Goal: Task Accomplishment & Management: Use online tool/utility

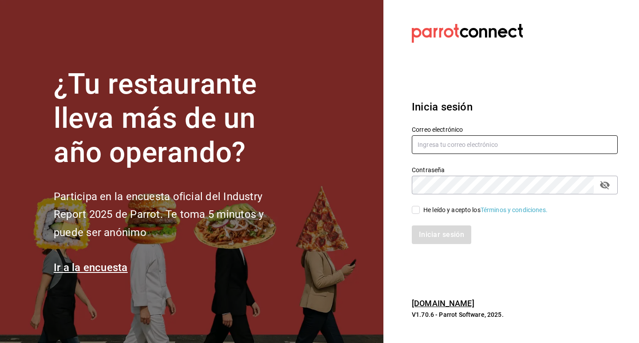
click at [441, 137] on input "text" at bounding box center [514, 144] width 206 height 19
type input "nini@clopostres.com"
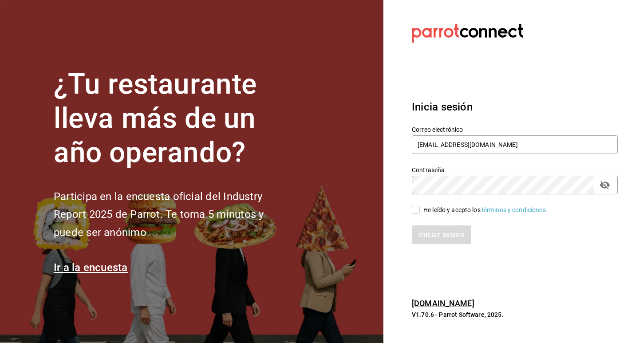
click at [414, 210] on input "He leído y acepto los Términos y condiciones." at bounding box center [415, 210] width 8 height 8
checkbox input "true"
click at [440, 234] on button "Iniciar sesión" at bounding box center [441, 234] width 60 height 19
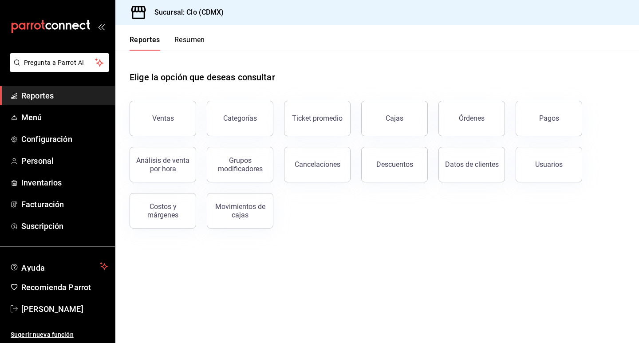
click at [184, 48] on button "Resumen" at bounding box center [189, 42] width 31 height 15
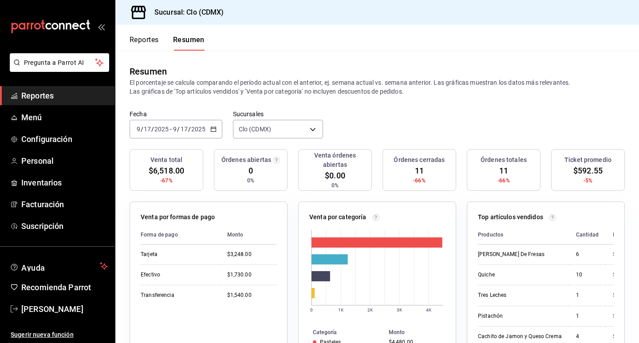
scroll to position [64, 0]
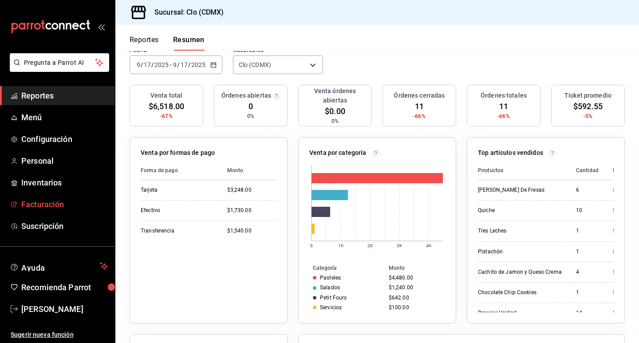
click at [55, 207] on span "Facturación" at bounding box center [64, 204] width 86 height 12
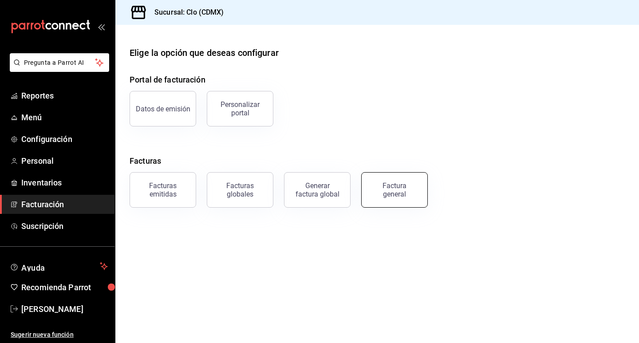
click at [392, 194] on div "Factura general" at bounding box center [394, 189] width 44 height 17
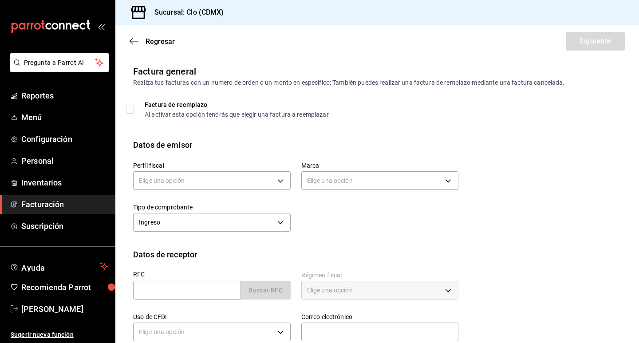
click at [217, 190] on div "Elige una opción" at bounding box center [211, 180] width 157 height 24
click at [223, 181] on body "Pregunta a Parrot AI Reportes Menú Configuración Personal Inventarios Facturaci…" at bounding box center [319, 171] width 639 height 343
click at [219, 221] on li "GRUPO EMPRESARIAL CLOPOSTRES" at bounding box center [211, 225] width 157 height 16
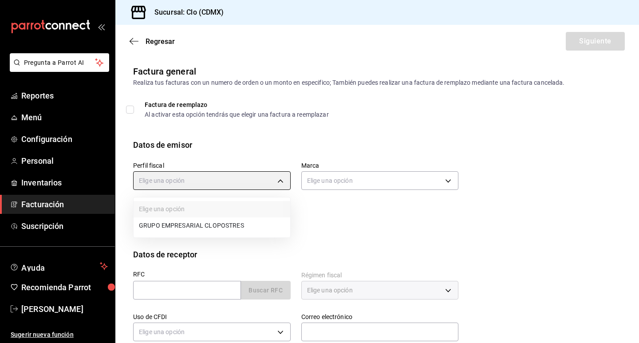
type input "3e946d07-37fc-446c-80d0-42351865bde5"
type input "ef5fc5fd-a408-48d0-ab3a-0c690a75b5cf"
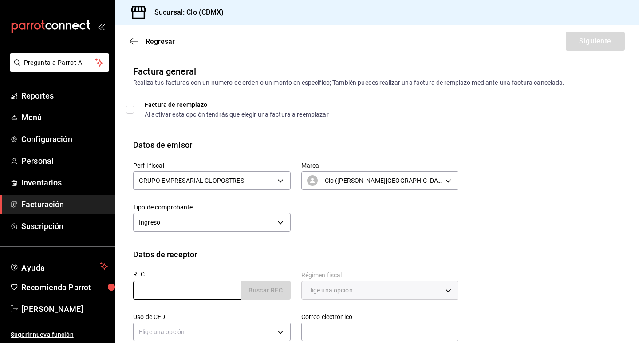
click at [189, 295] on input "text" at bounding box center [187, 290] width 108 height 19
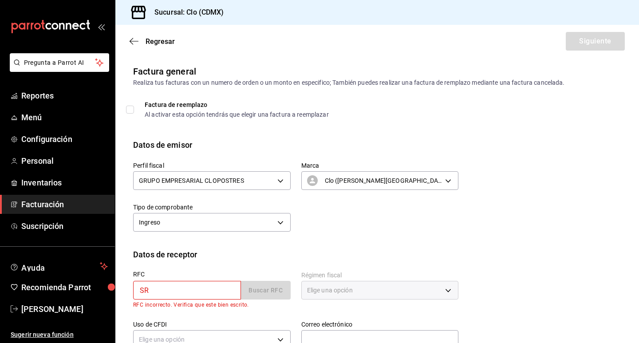
type input "S"
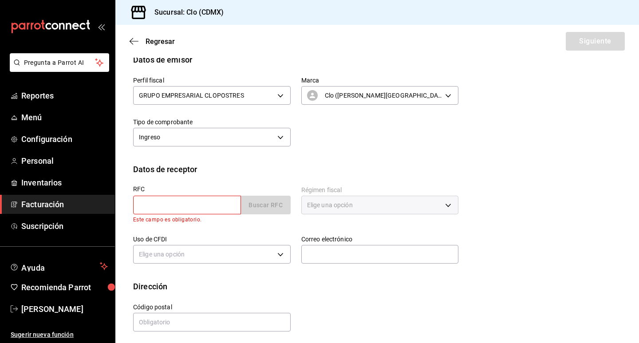
scroll to position [89, 0]
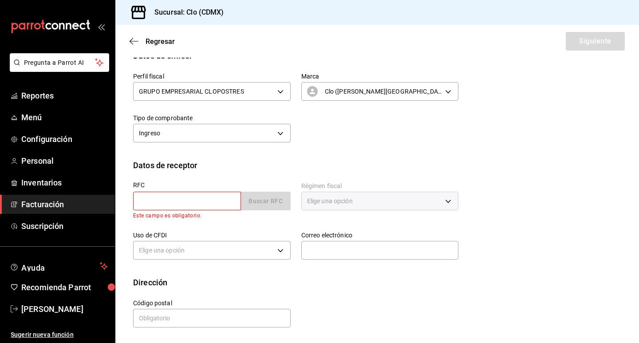
click at [330, 135] on div "Perfil fiscal GRUPO EMPRESARIAL CLOPOSTRES 3e946d07-37fc-446c-80d0-42351865bde5…" at bounding box center [290, 103] width 336 height 83
click at [185, 199] on input "text" at bounding box center [187, 201] width 108 height 19
type input "SRA"
click at [60, 161] on span "Personal" at bounding box center [64, 161] width 86 height 12
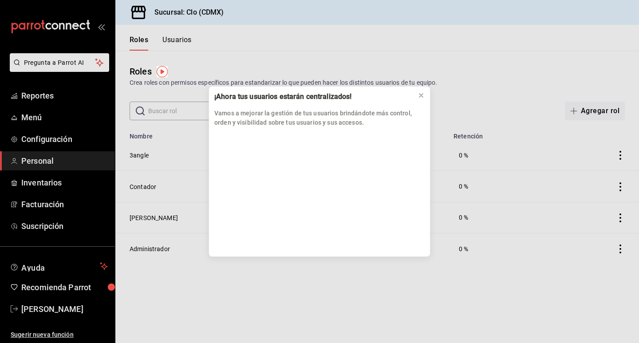
click at [64, 207] on div "¡Ahora tus usuarios estarán centralizados! Vamos a mejorar la gestión de tus us…" at bounding box center [319, 171] width 639 height 343
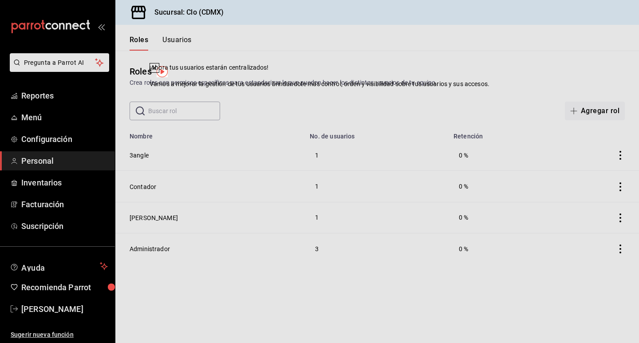
click at [64, 207] on span "Facturación" at bounding box center [64, 204] width 86 height 12
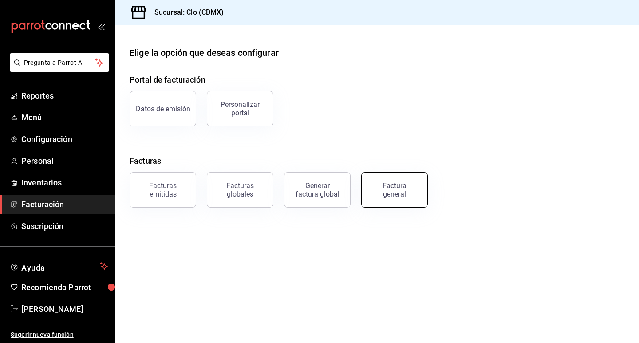
click at [389, 186] on div "Factura general" at bounding box center [394, 189] width 44 height 17
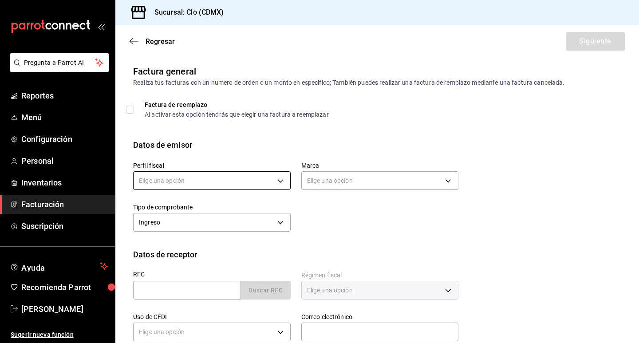
click at [263, 176] on body "Pregunta a Parrot AI Reportes Menú Configuración Personal Inventarios Facturaci…" at bounding box center [319, 171] width 639 height 343
click at [212, 225] on li "GRUPO EMPRESARIAL CLOPOSTRES" at bounding box center [211, 225] width 157 height 16
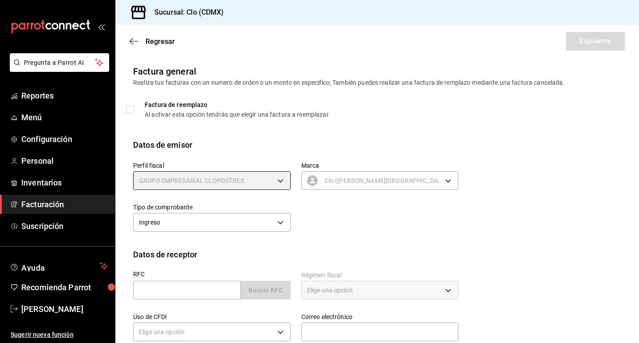
type input "3e946d07-37fc-446c-80d0-42351865bde5"
type input "ef5fc5fd-a408-48d0-ab3a-0c690a75b5cf"
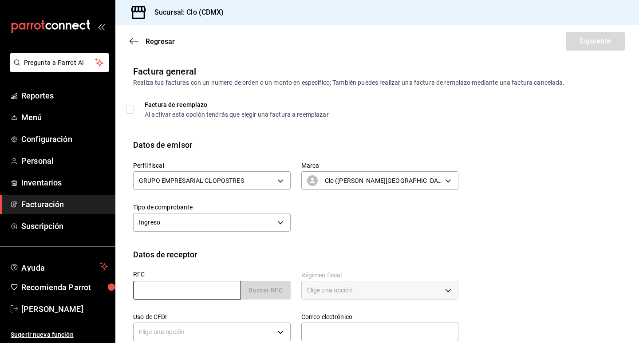
click at [187, 286] on input "text" at bounding box center [187, 290] width 108 height 19
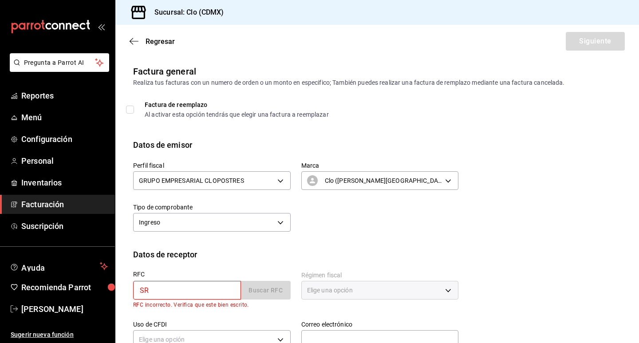
drag, startPoint x: 177, startPoint y: 288, endPoint x: 105, endPoint y: 278, distance: 73.5
click at [107, 278] on body "Pregunta a Parrot AI Reportes Menú Configuración Personal Inventarios Facturaci…" at bounding box center [319, 171] width 639 height 343
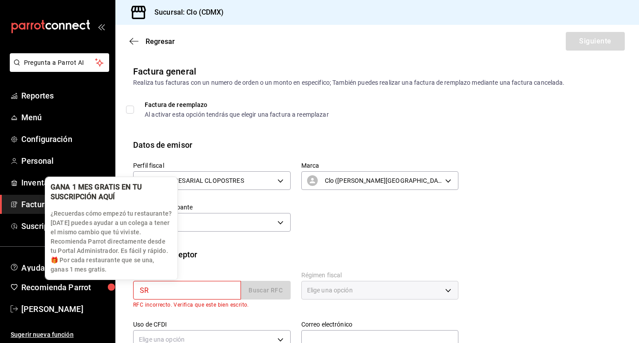
paste input "A210205887"
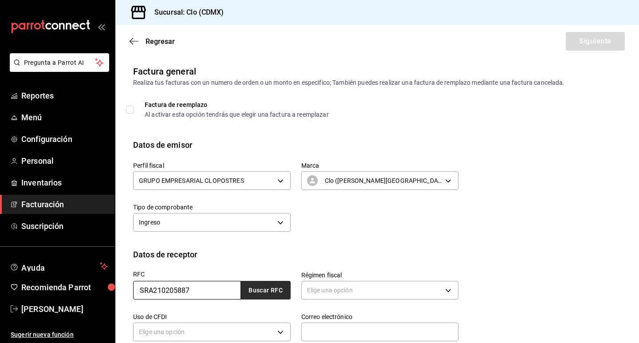
type input "SRA210205887"
click at [249, 295] on button "Buscar RFC" at bounding box center [266, 290] width 50 height 19
type input "601"
type input "G03"
type input "diana@darosamx.com"
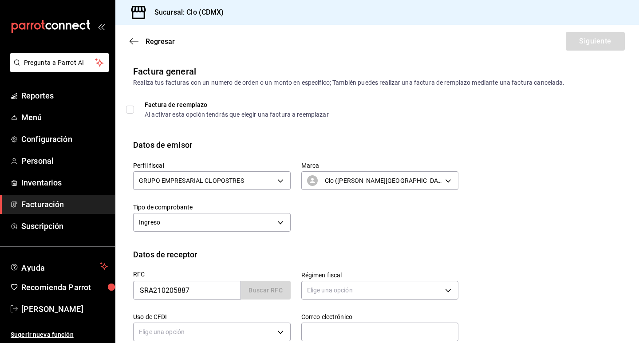
type input "06100"
type input "SALSA RAGU"
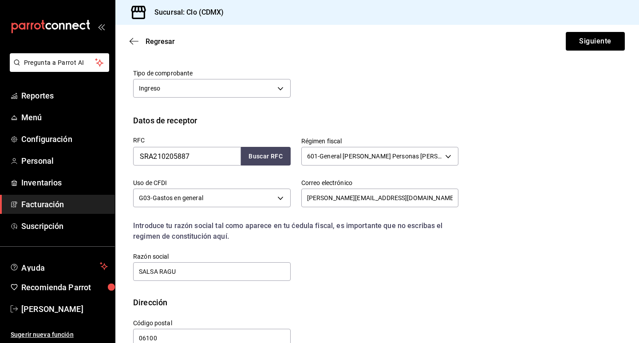
scroll to position [154, 0]
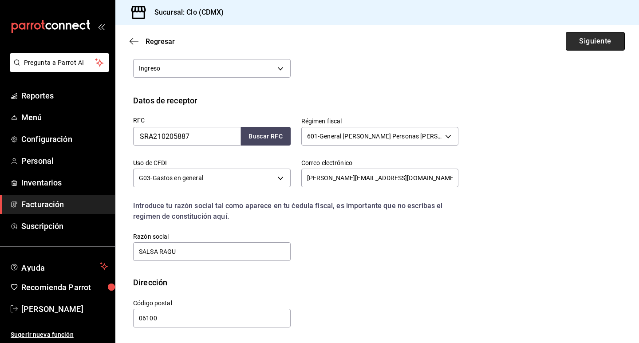
click at [587, 37] on button "Siguiente" at bounding box center [594, 41] width 59 height 19
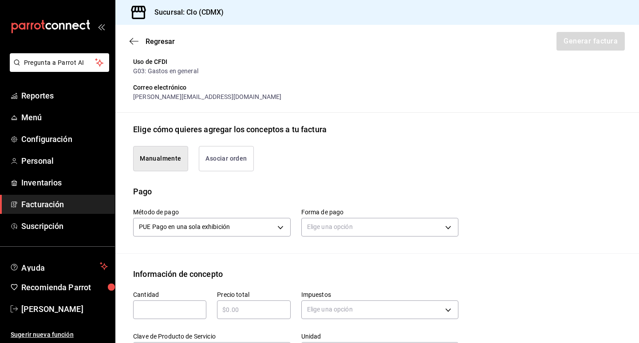
scroll to position [284, 0]
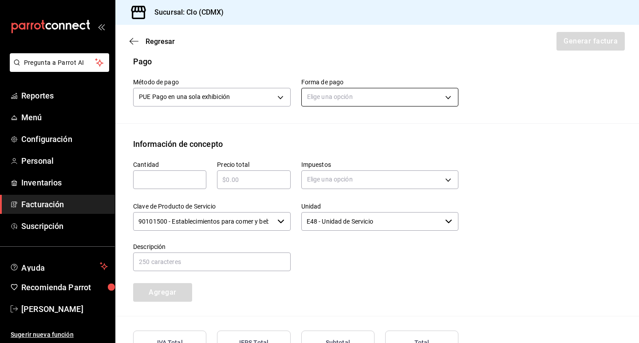
click at [347, 91] on body "Pregunta a Parrot AI Reportes Menú Configuración Personal Inventarios Facturaci…" at bounding box center [319, 171] width 639 height 343
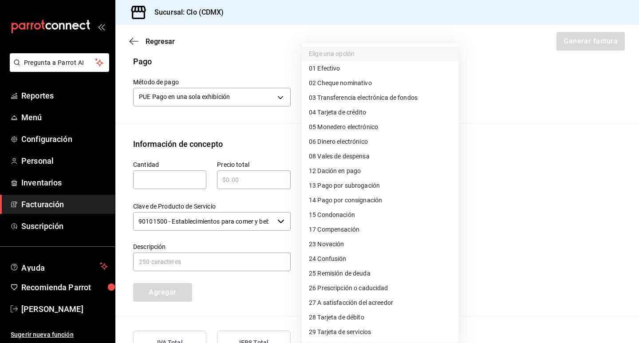
click at [355, 97] on span "03 Transferencia electrónica de fondos" at bounding box center [363, 97] width 109 height 9
type input "03"
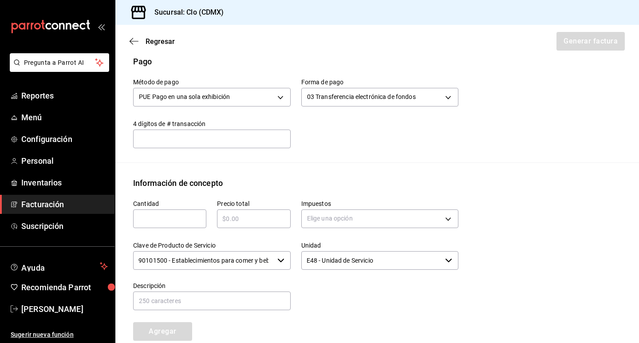
click at [204, 148] on div "Método de pago PUE Pago en una sola exhibición PUE Forma de pago 03 Transferenc…" at bounding box center [377, 114] width 488 height 95
click at [198, 143] on input "text" at bounding box center [211, 138] width 157 height 18
type input "0000"
click at [172, 224] on div "​" at bounding box center [169, 218] width 73 height 19
type input "4"
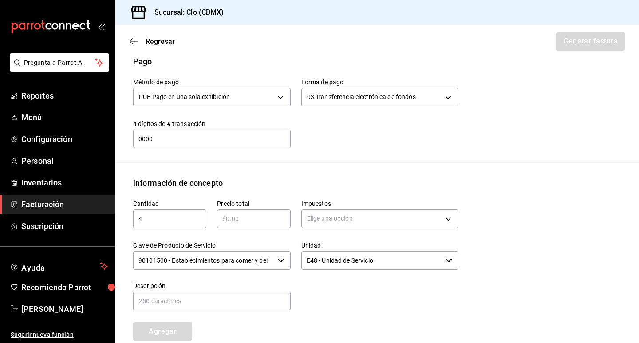
click at [242, 216] on input "text" at bounding box center [253, 218] width 73 height 11
click at [165, 220] on input "4" at bounding box center [169, 218] width 73 height 11
type input "3"
click at [239, 222] on input "text" at bounding box center [253, 218] width 73 height 11
type input "$2100"
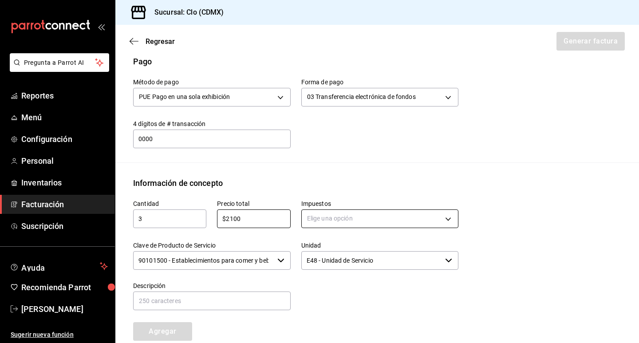
click at [348, 220] on body "Pregunta a Parrot AI Reportes Menú Configuración Personal Inventarios Facturaci…" at bounding box center [319, 171] width 639 height 343
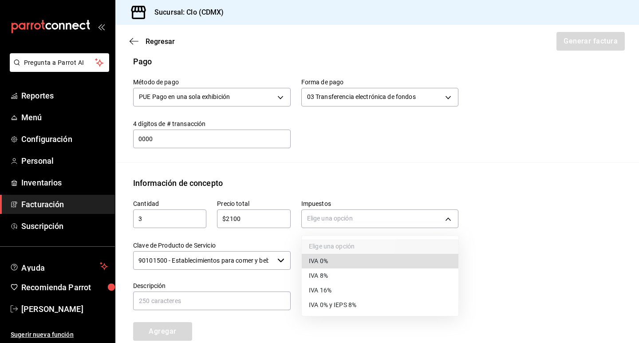
click at [332, 289] on li "IVA 16%" at bounding box center [380, 290] width 157 height 15
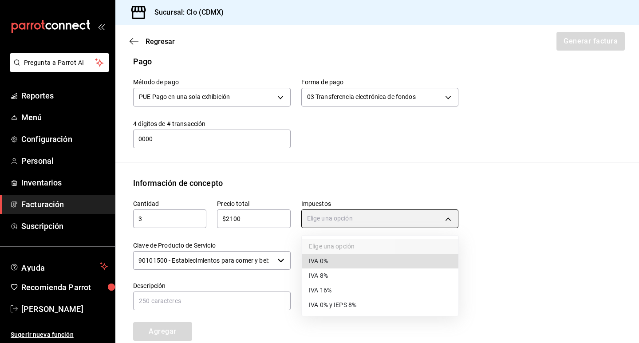
type input "IVA_16"
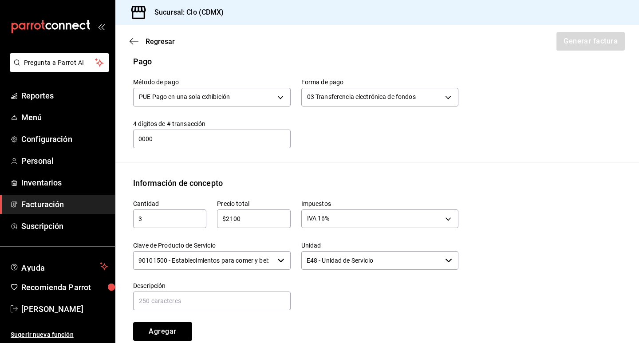
click at [270, 260] on input "90101500 - Establecimientos para comer y beber" at bounding box center [203, 260] width 141 height 19
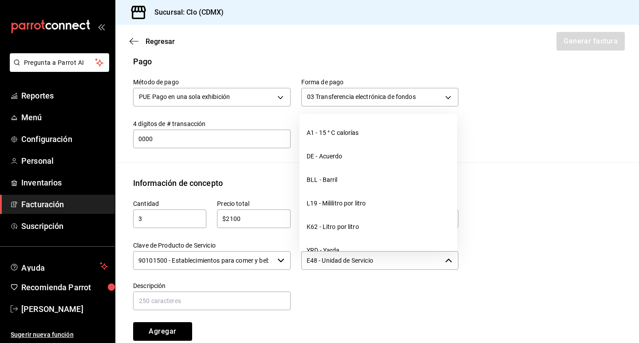
click at [322, 252] on input "E48 - Unidad de Servicio" at bounding box center [371, 260] width 141 height 19
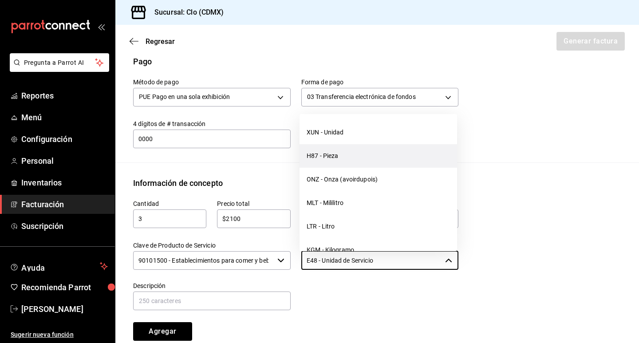
click at [344, 168] on li "H87 - Pieza" at bounding box center [377, 156] width 157 height 24
type input "H87 - Pieza"
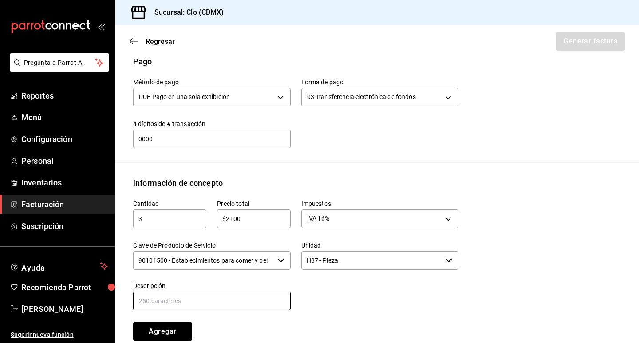
click at [233, 299] on input "text" at bounding box center [211, 300] width 157 height 19
type input "Pastel de Chocolate"
click at [168, 323] on button "Agregar" at bounding box center [162, 331] width 59 height 19
click at [168, 323] on div "Agregar" at bounding box center [164, 325] width 84 height 29
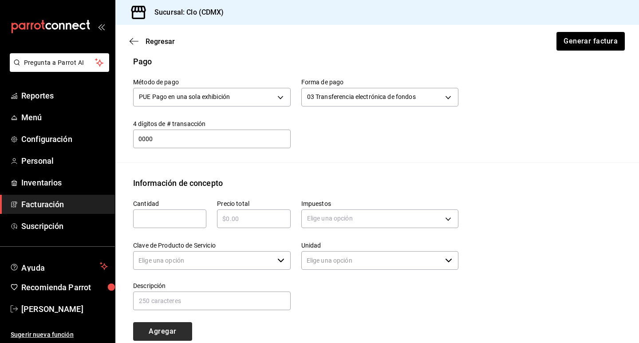
type input "90101500 - Establecimientos para comer y beber"
type input "E48 - Unidad de Servicio"
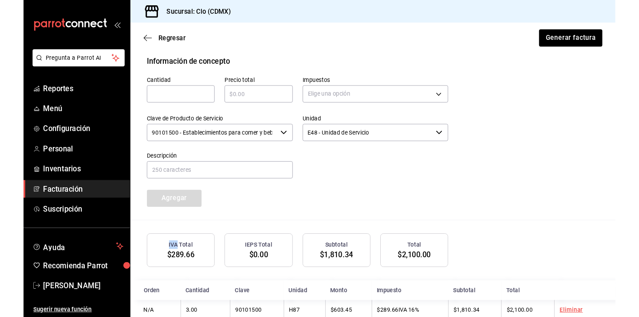
scroll to position [422, 0]
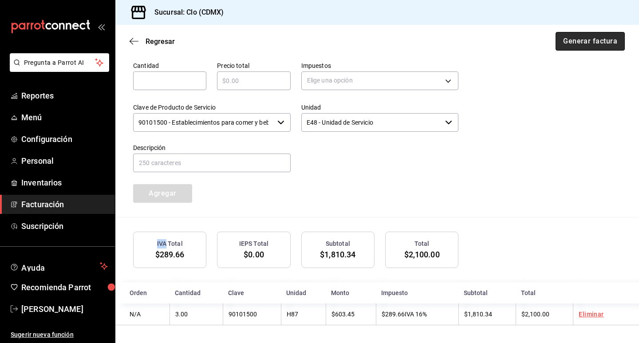
click at [603, 44] on button "Generar factura" at bounding box center [589, 41] width 69 height 19
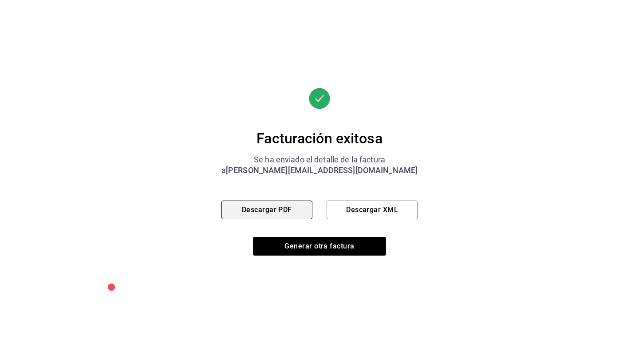
click at [239, 204] on button "Descargar PDF" at bounding box center [266, 209] width 91 height 19
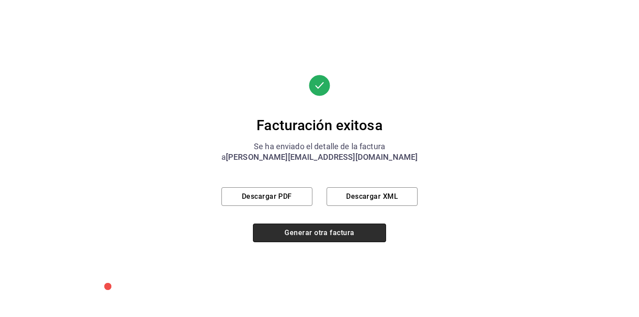
click at [287, 235] on button "Generar otra factura" at bounding box center [319, 233] width 133 height 19
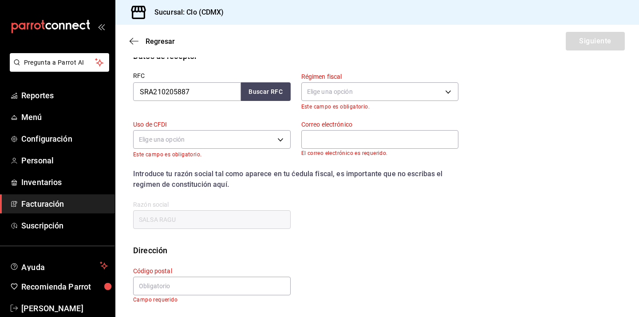
scroll to position [107, 0]
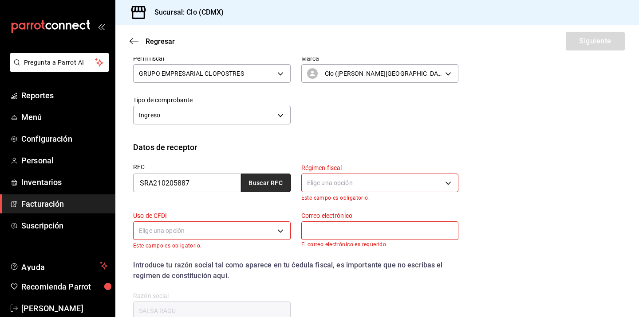
click at [256, 190] on button "Buscar RFC" at bounding box center [266, 183] width 50 height 19
type input "diana@darosamx.com"
type input "06100"
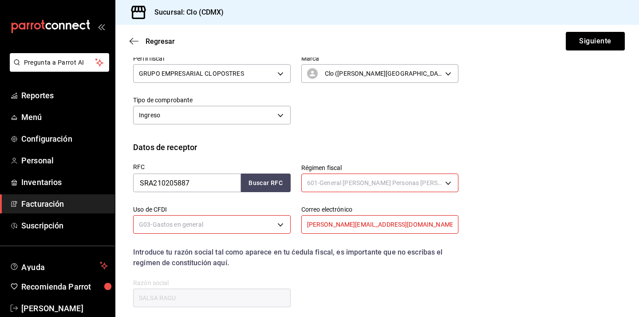
type input "601"
type input "G03"
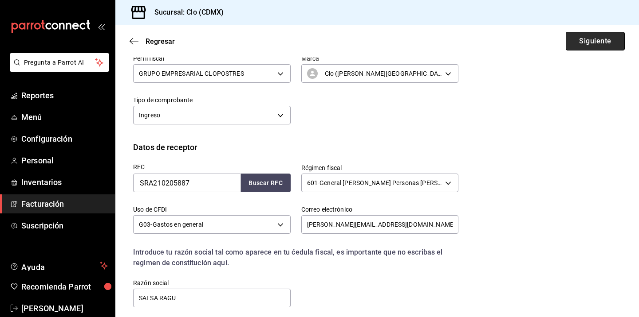
click at [584, 37] on button "Siguiente" at bounding box center [594, 41] width 59 height 19
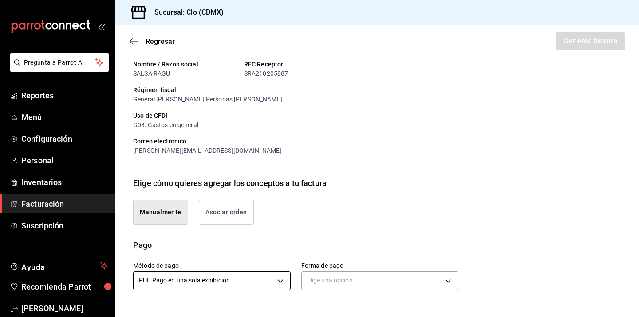
scroll to position [215, 0]
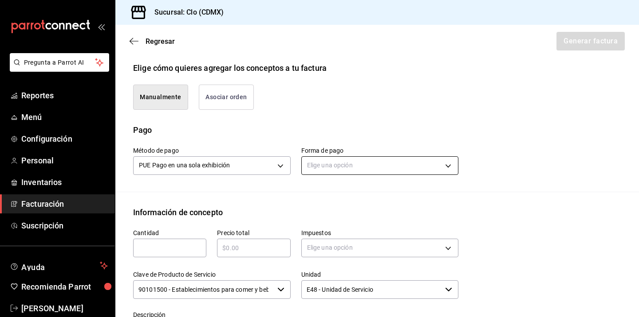
click at [343, 164] on body "Pregunta a Parrot AI Reportes Menú Configuración Personal Inventarios Facturaci…" at bounding box center [319, 158] width 639 height 317
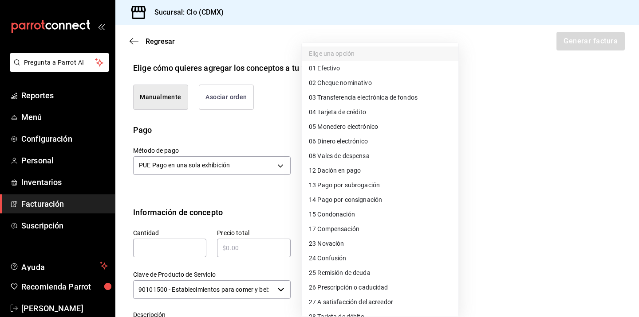
click at [370, 100] on span "03 Transferencia electrónica de fondos" at bounding box center [363, 97] width 109 height 9
type input "03"
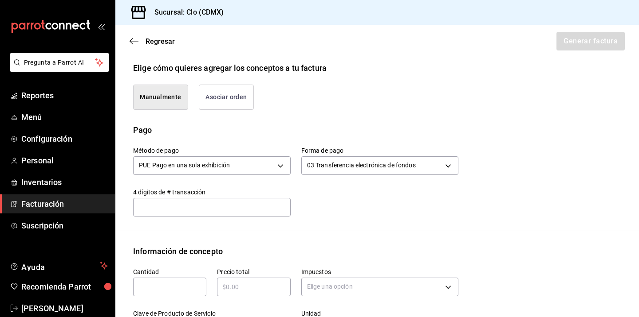
click at [190, 208] on input "text" at bounding box center [211, 207] width 157 height 18
type input "0000"
click at [162, 286] on input "text" at bounding box center [169, 287] width 73 height 11
type input "3"
click at [265, 277] on div "Precio total ​" at bounding box center [253, 282] width 73 height 28
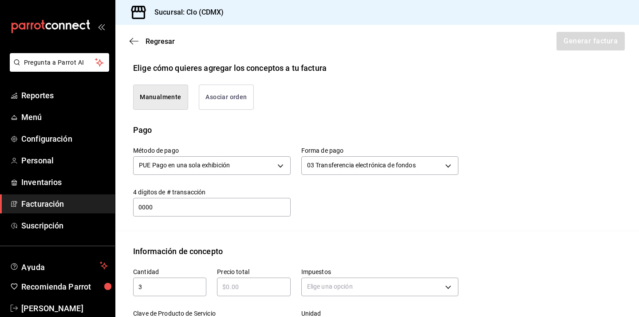
click at [262, 282] on input "text" at bounding box center [253, 287] width 73 height 11
type input "$2100"
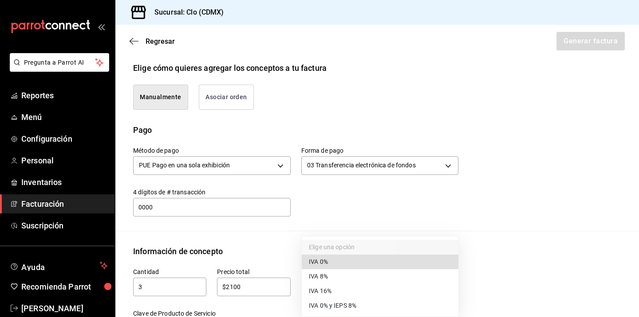
click at [337, 286] on body "Pregunta a Parrot AI Reportes Menú Configuración Personal Inventarios Facturaci…" at bounding box center [319, 158] width 639 height 317
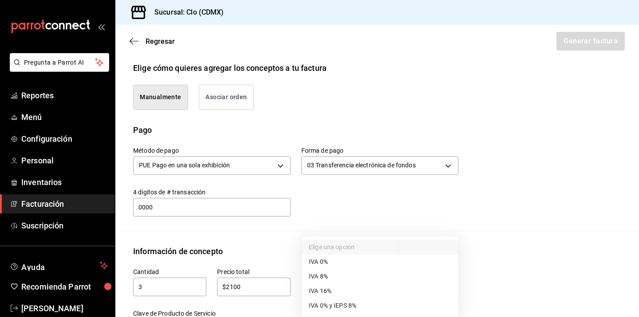
click at [340, 290] on li "IVA 16%" at bounding box center [380, 291] width 157 height 15
type input "IVA_16"
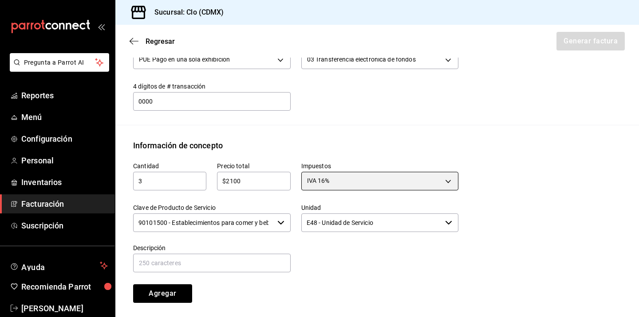
scroll to position [337, 0]
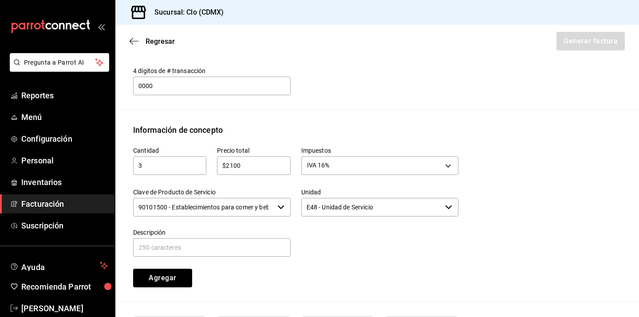
click at [321, 207] on input "E48 - Unidad de Servicio" at bounding box center [371, 207] width 141 height 19
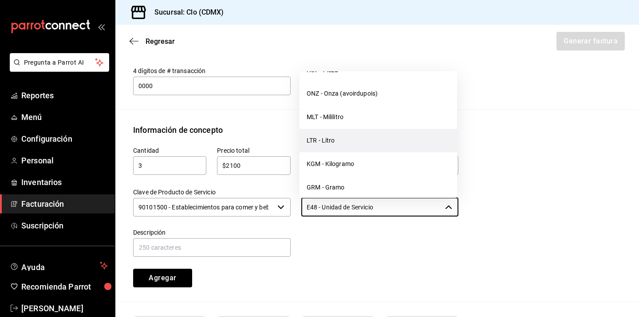
scroll to position [2435, 0]
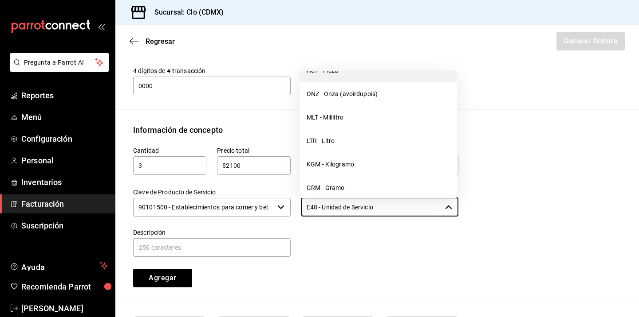
click at [350, 82] on li "H87 - Pieza" at bounding box center [377, 71] width 157 height 24
type input "H87 - Pieza"
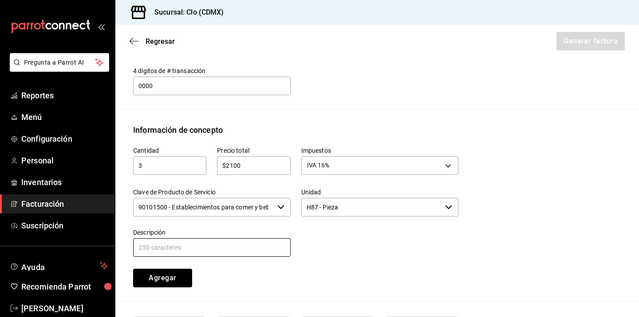
click at [197, 247] on input "text" at bounding box center [211, 248] width 157 height 19
type input "Pastel de Chocolate"
click at [179, 278] on button "Agregar" at bounding box center [162, 278] width 59 height 19
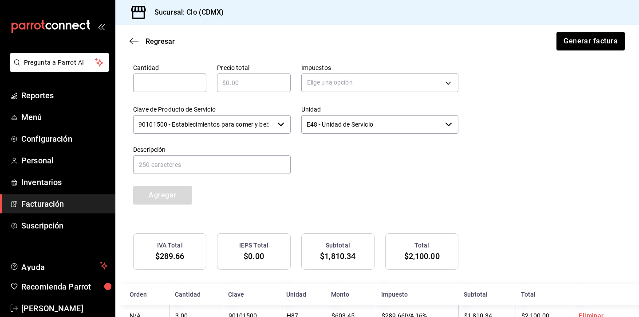
scroll to position [433, 0]
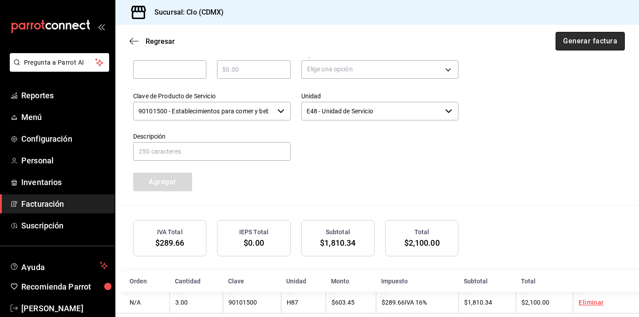
click at [592, 46] on button "Generar factura" at bounding box center [589, 41] width 69 height 19
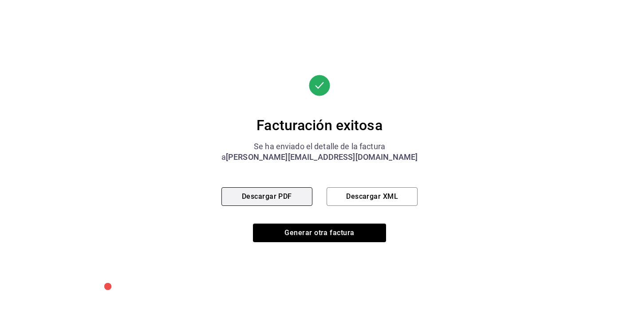
click at [287, 198] on button "Descargar PDF" at bounding box center [266, 197] width 91 height 19
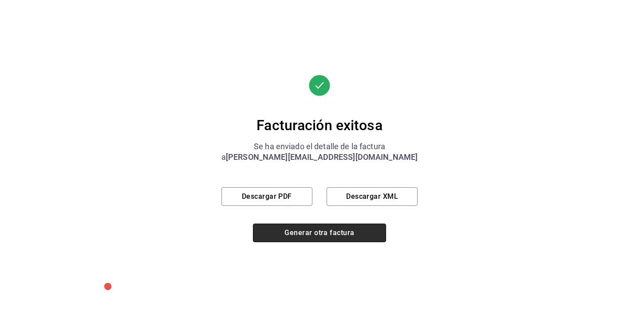
click at [297, 232] on button "Generar otra factura" at bounding box center [319, 233] width 133 height 19
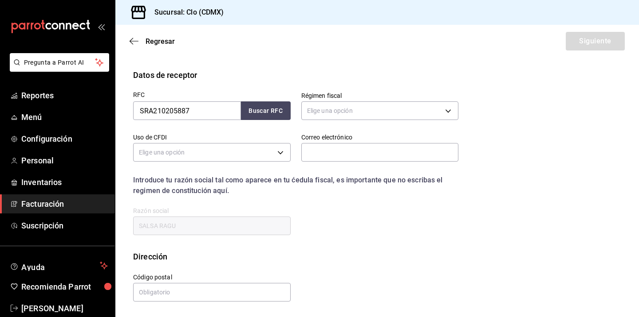
scroll to position [107, 0]
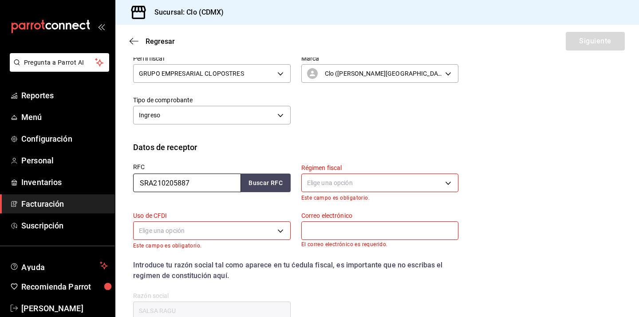
drag, startPoint x: 219, startPoint y: 182, endPoint x: 141, endPoint y: 174, distance: 78.1
click at [152, 176] on input "SRA210205887" at bounding box center [187, 183] width 108 height 19
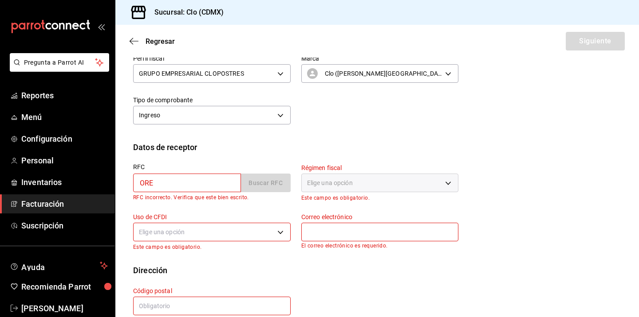
type input "ORE"
drag, startPoint x: 172, startPoint y: 182, endPoint x: 114, endPoint y: 162, distance: 61.7
click at [116, 164] on div "Datos de receptor RFC ORE Buscar RFC RFC incorrecto. Verifica que este bien esc…" at bounding box center [376, 202] width 523 height 123
paste input "ORE2303301SA"
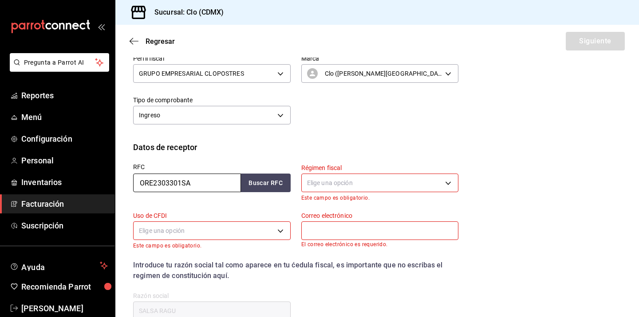
type input "ORE2303301SA"
click at [268, 178] on button "Buscar RFC" at bounding box center [266, 183] width 50 height 19
type input "601"
type input "G03"
type input "diana@darosamx.com"
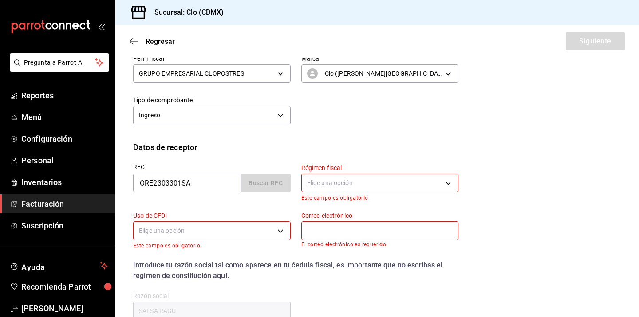
type input "06600"
type input "ORECCHIETTE"
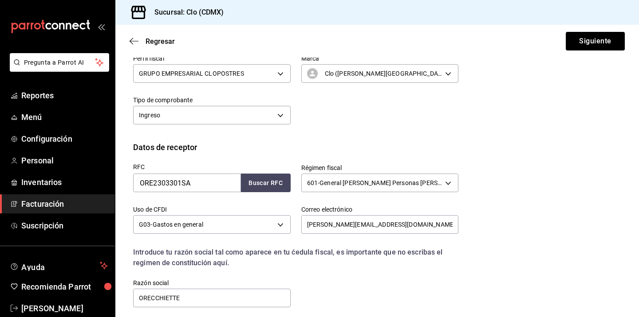
scroll to position [179, 0]
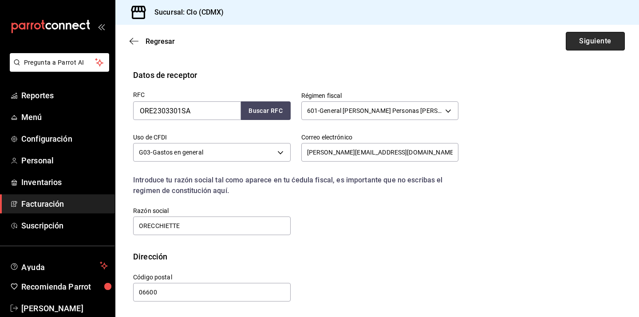
click at [584, 44] on button "Siguiente" at bounding box center [594, 41] width 59 height 19
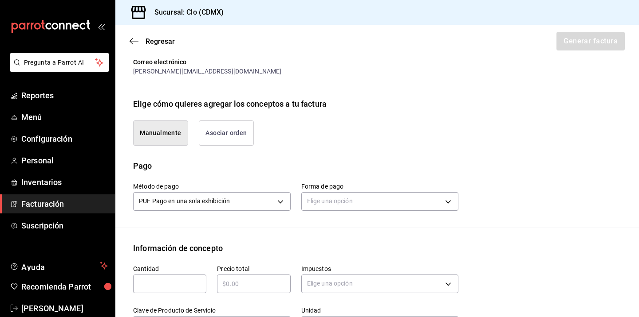
type input "90101500 - Establecimientos para comer y beber"
type input "E48 - Unidad de Servicio"
click at [345, 200] on body "Pregunta a Parrot AI Reportes Menú Configuración Personal Inventarios Facturaci…" at bounding box center [319, 158] width 639 height 317
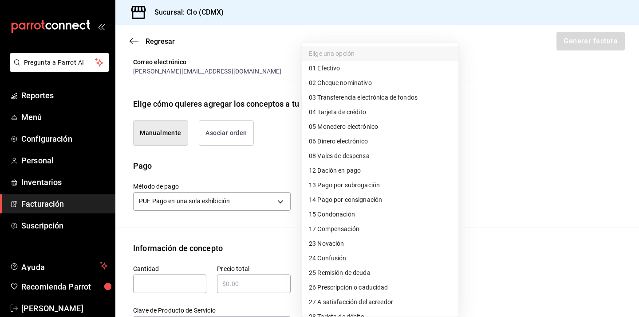
click at [357, 102] on li "03 Transferencia electrónica de fondos" at bounding box center [380, 97] width 157 height 15
type input "03"
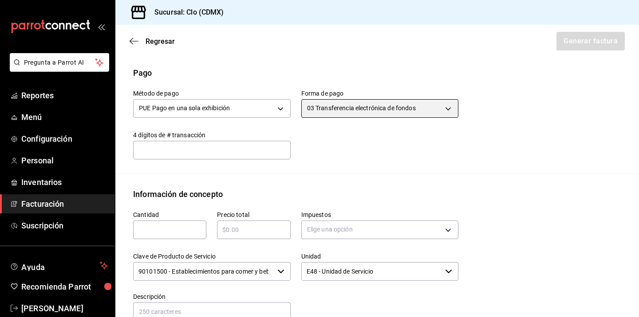
scroll to position [277, 0]
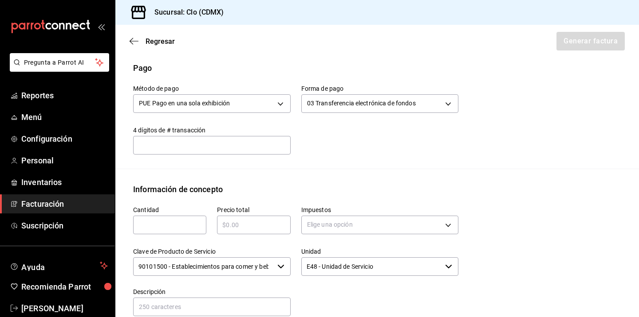
click at [229, 142] on input "text" at bounding box center [211, 145] width 157 height 18
type input "0000"
click at [177, 223] on input "text" at bounding box center [169, 225] width 73 height 11
type input "1"
click at [244, 220] on input "text" at bounding box center [253, 225] width 73 height 11
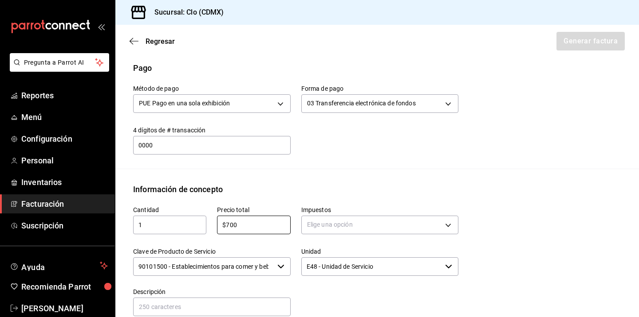
type input "$700"
click at [350, 208] on label "Impuestos" at bounding box center [379, 210] width 157 height 6
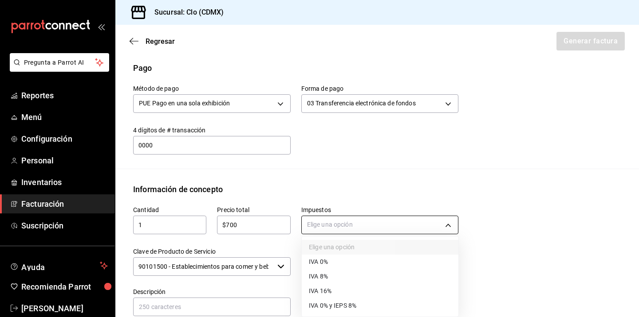
click at [350, 228] on body "Pregunta a Parrot AI Reportes Menú Configuración Personal Inventarios Facturaci…" at bounding box center [319, 158] width 639 height 317
click at [342, 286] on li "IVA 16%" at bounding box center [380, 291] width 157 height 15
type input "IVA_16"
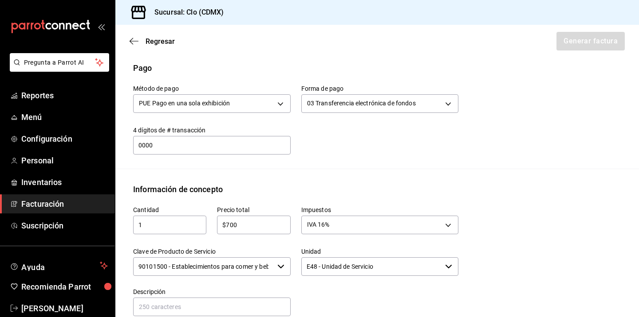
click at [331, 265] on input "E48 - Unidad de Servicio" at bounding box center [371, 267] width 141 height 19
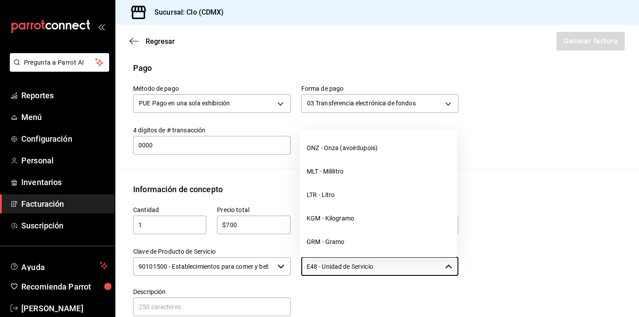
scroll to position [2417, 0]
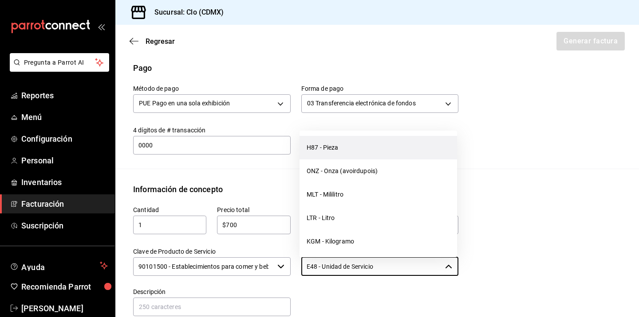
click at [349, 157] on li "H87 - Pieza" at bounding box center [377, 148] width 157 height 24
type input "H87 - Pieza"
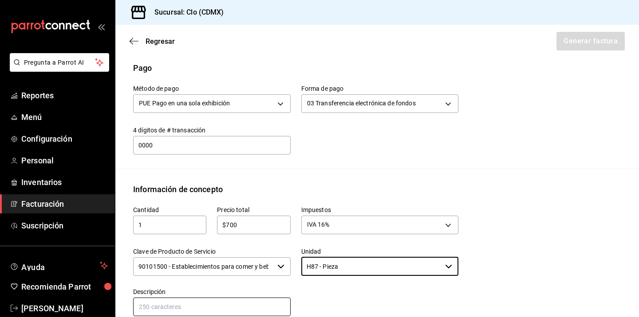
click at [214, 302] on input "text" at bounding box center [211, 307] width 157 height 19
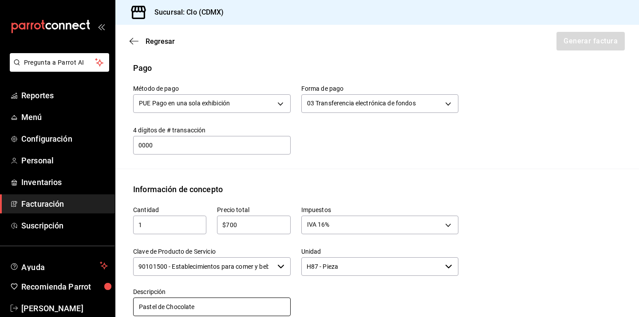
scroll to position [425, 0]
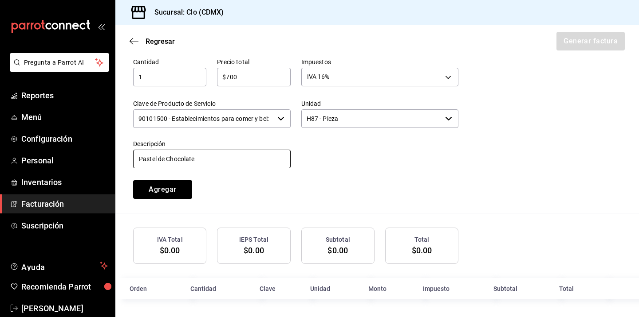
type input "Pastel de Chocolate"
click at [178, 177] on div "Agregar" at bounding box center [164, 184] width 84 height 29
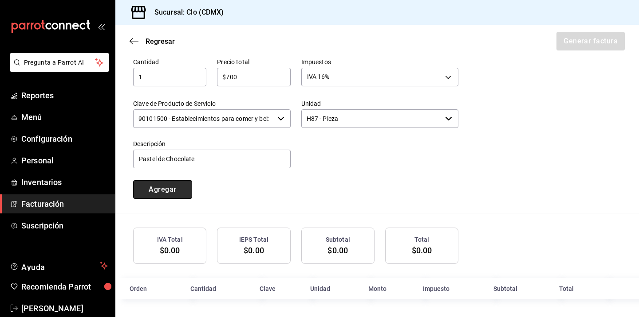
click at [174, 188] on button "Agregar" at bounding box center [162, 189] width 59 height 19
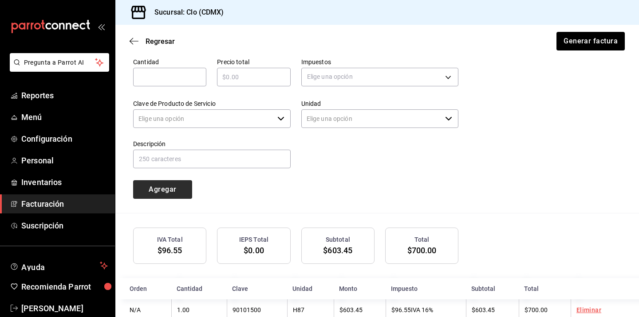
type input "90101500 - Establecimientos para comer y beber"
type input "E48 - Unidad de Servicio"
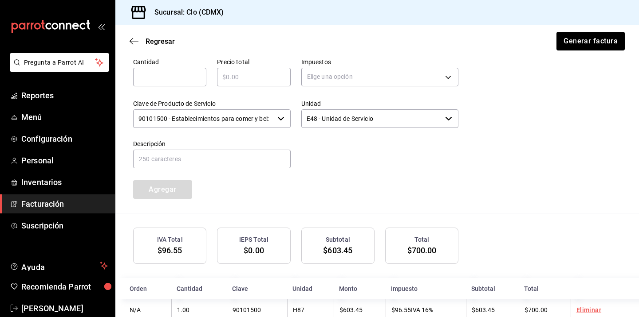
scroll to position [447, 0]
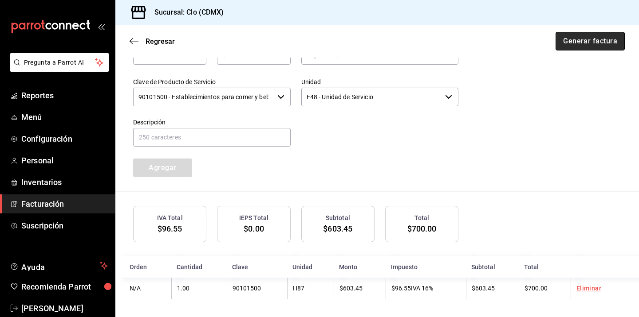
click at [600, 35] on button "Generar factura" at bounding box center [589, 41] width 69 height 19
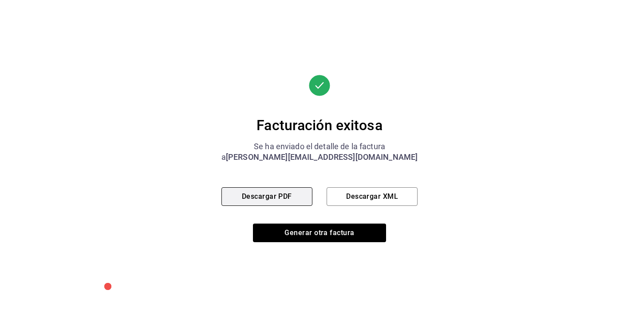
click at [294, 193] on button "Descargar PDF" at bounding box center [266, 197] width 91 height 19
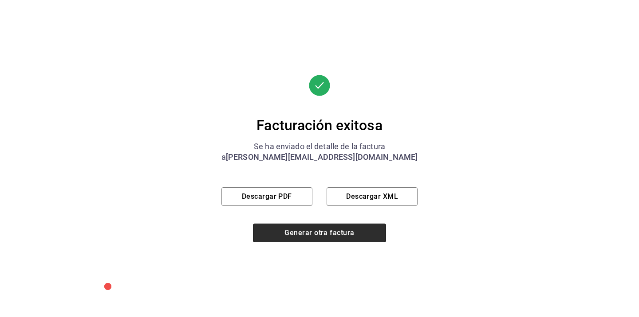
click at [303, 239] on button "Generar otra factura" at bounding box center [319, 233] width 133 height 19
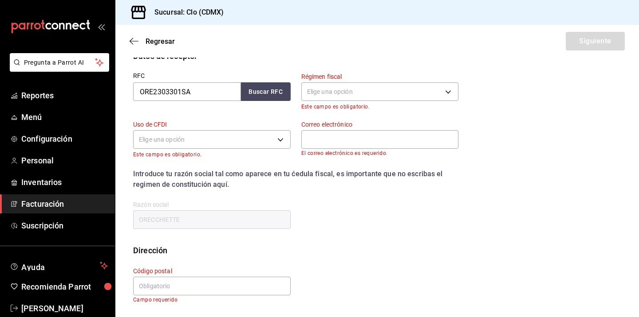
scroll to position [107, 0]
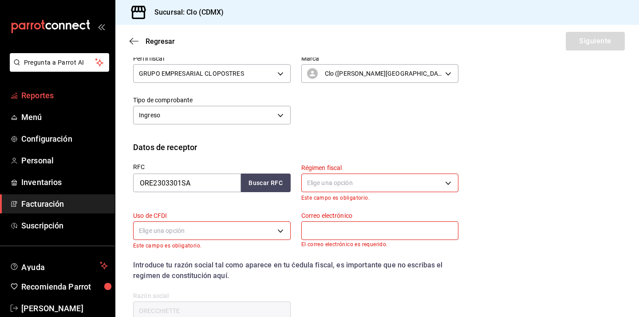
click at [66, 101] on span "Reportes" at bounding box center [64, 96] width 86 height 12
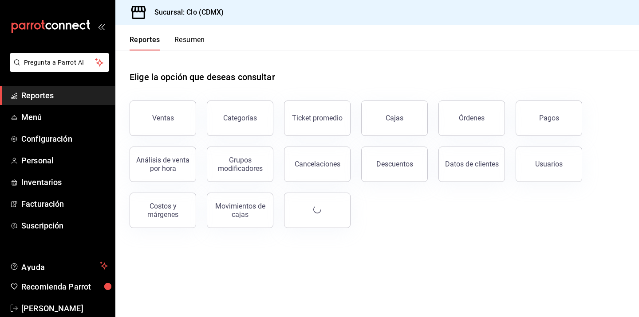
click at [193, 46] on button "Resumen" at bounding box center [189, 42] width 31 height 15
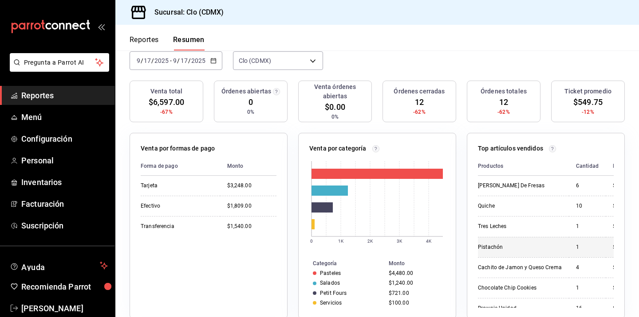
scroll to position [0, 20]
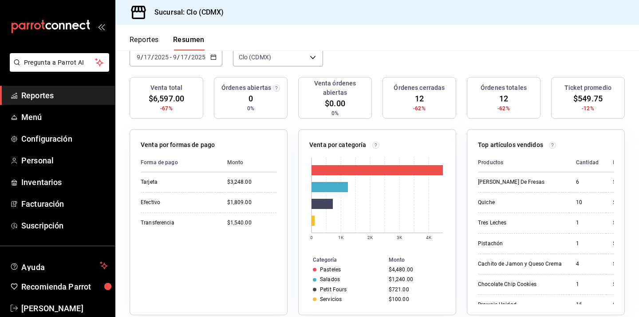
scroll to position [151, 0]
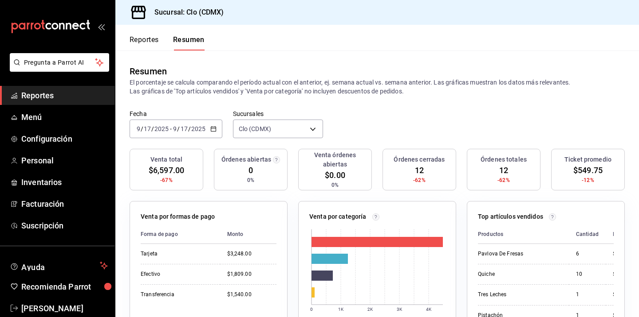
click at [55, 96] on span "Reportes" at bounding box center [64, 96] width 86 height 12
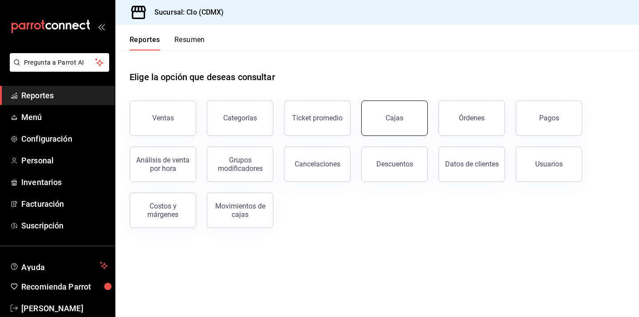
click at [395, 123] on div "Cajas" at bounding box center [394, 118] width 18 height 11
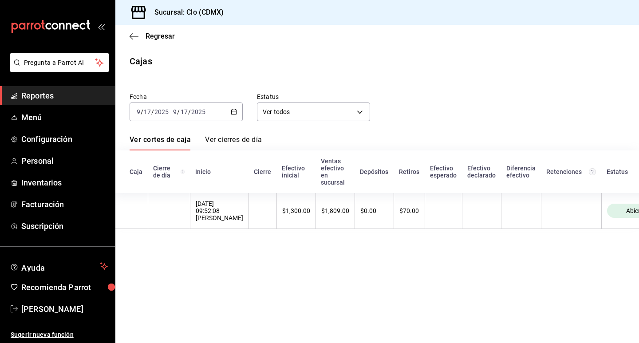
click at [236, 115] on div "[DATE] [DATE] - [DATE] [DATE]" at bounding box center [185, 111] width 113 height 19
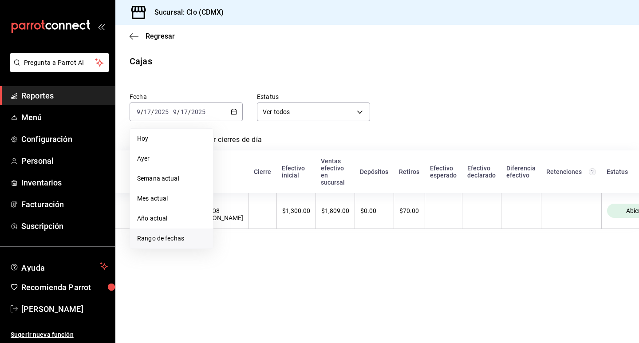
click at [173, 234] on span "Rango de fechas" at bounding box center [171, 238] width 69 height 9
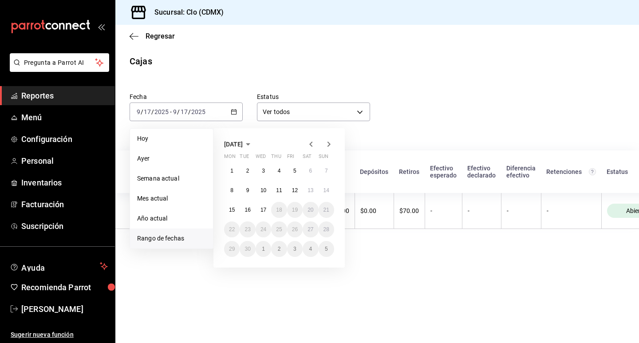
click at [311, 143] on icon "button" at bounding box center [310, 143] width 3 height 5
click at [298, 170] on button "1" at bounding box center [295, 171] width 16 height 16
click at [327, 248] on abbr "31" at bounding box center [326, 249] width 6 height 6
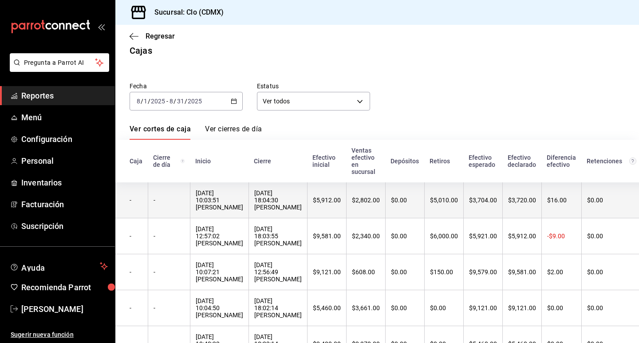
scroll to position [21, 0]
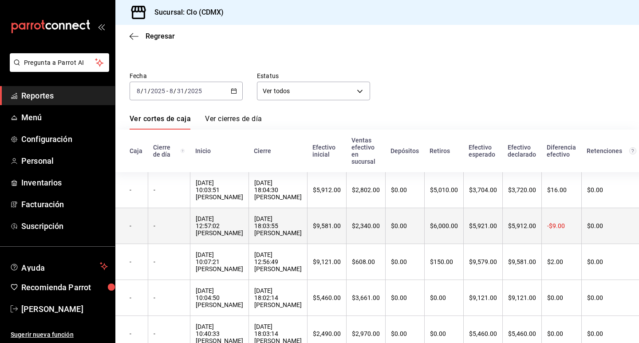
click at [449, 221] on th "$6,000.00" at bounding box center [443, 226] width 39 height 36
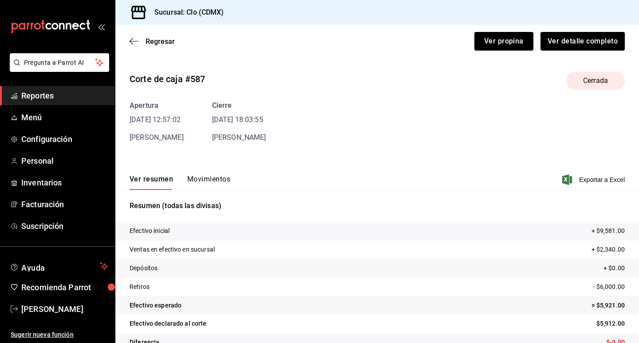
scroll to position [19, 0]
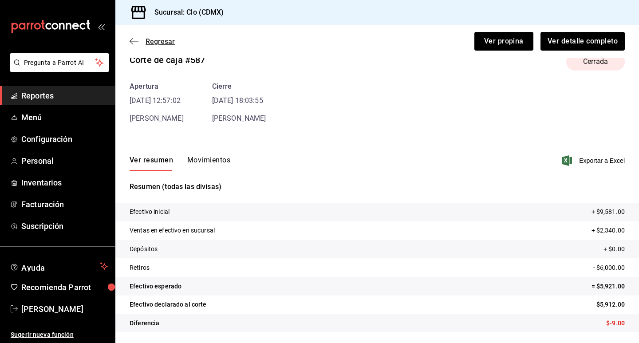
click at [135, 41] on icon "button" at bounding box center [133, 41] width 9 height 8
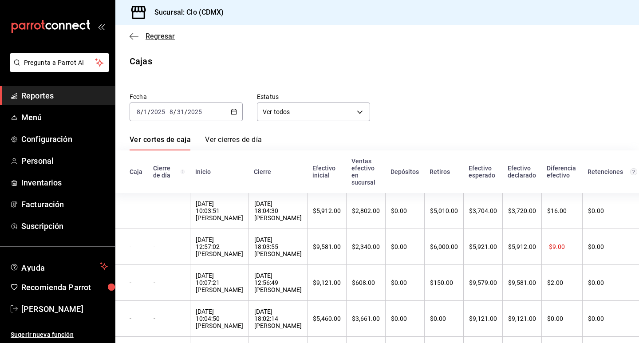
click at [132, 35] on icon "button" at bounding box center [133, 36] width 9 height 8
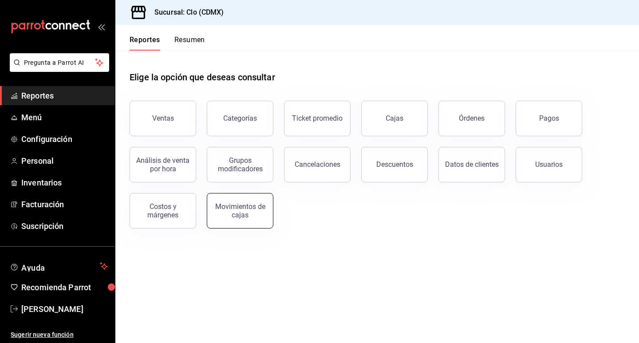
click at [247, 205] on div "Movimientos de cajas" at bounding box center [239, 210] width 55 height 17
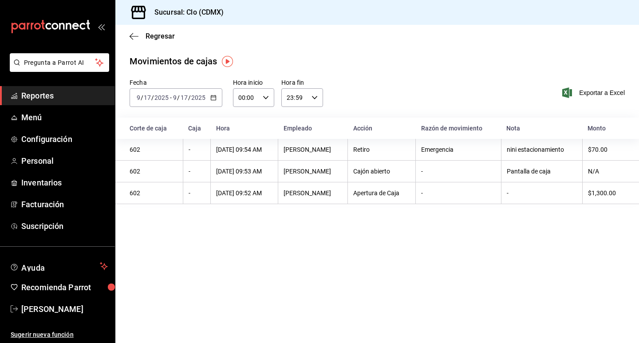
click at [212, 98] on icon "button" at bounding box center [213, 97] width 6 height 6
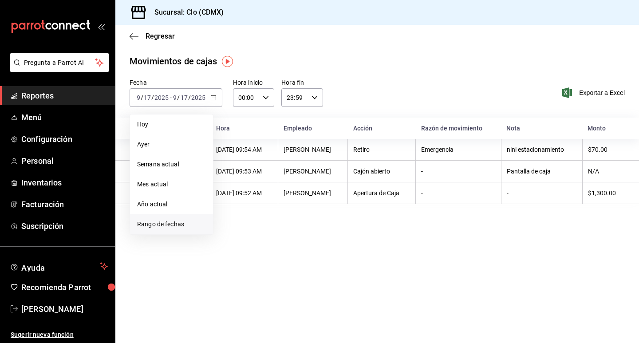
click at [172, 227] on span "Rango de fechas" at bounding box center [171, 223] width 69 height 9
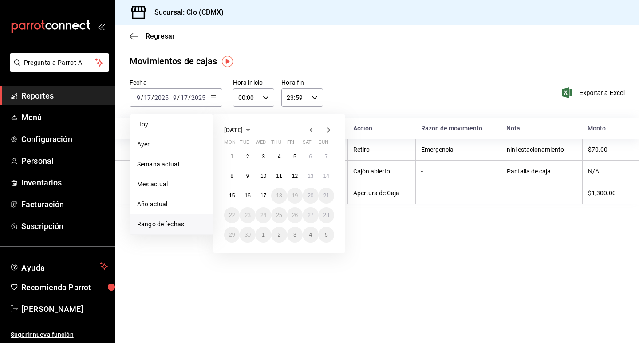
click at [309, 129] on icon "button" at bounding box center [310, 129] width 3 height 5
click at [294, 158] on abbr "1" at bounding box center [294, 156] width 3 height 6
click at [329, 235] on abbr "31" at bounding box center [326, 234] width 6 height 6
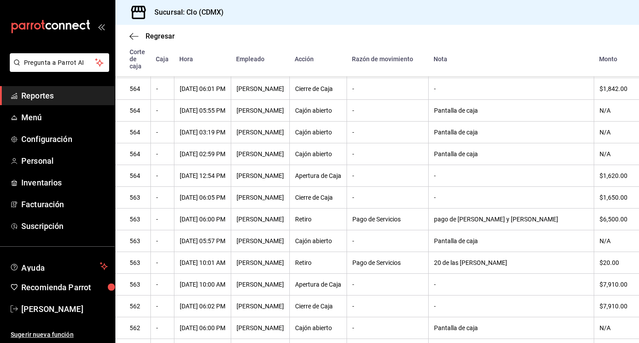
scroll to position [3267, 0]
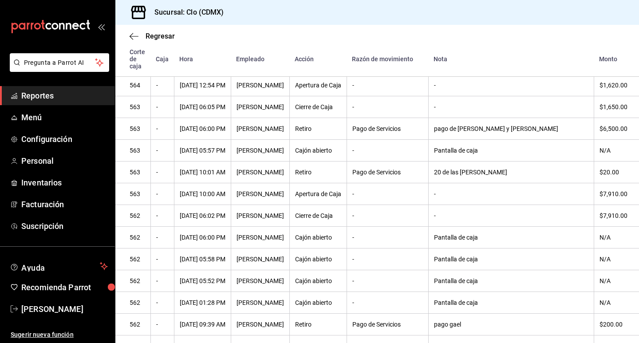
click at [422, 120] on th "Pago de Servicios" at bounding box center [387, 129] width 82 height 22
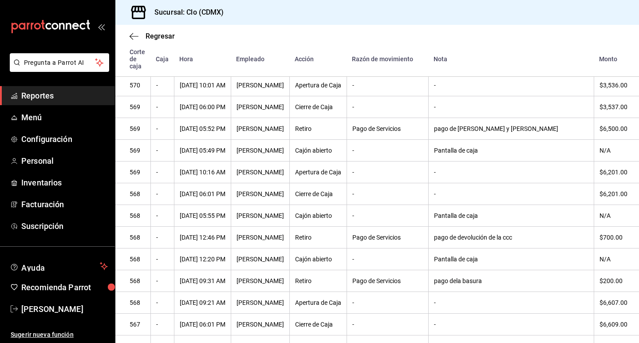
scroll to position [2613, 0]
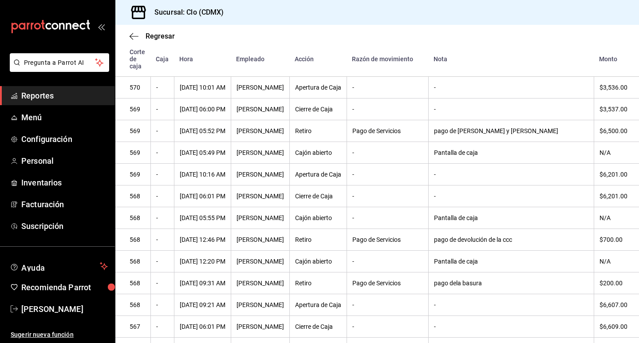
click at [423, 127] on div "Pago de Servicios" at bounding box center [387, 130] width 71 height 7
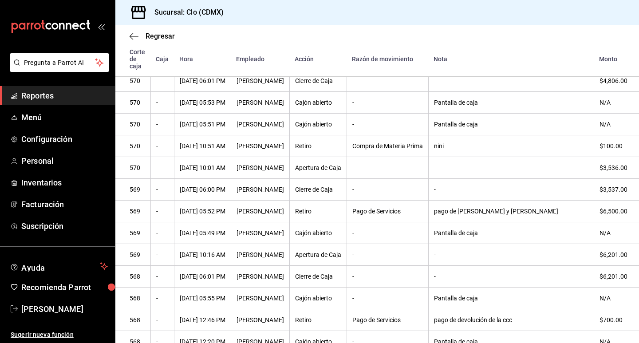
scroll to position [2532, 0]
click at [289, 136] on th "Dulce Hernandez" at bounding box center [260, 147] width 59 height 22
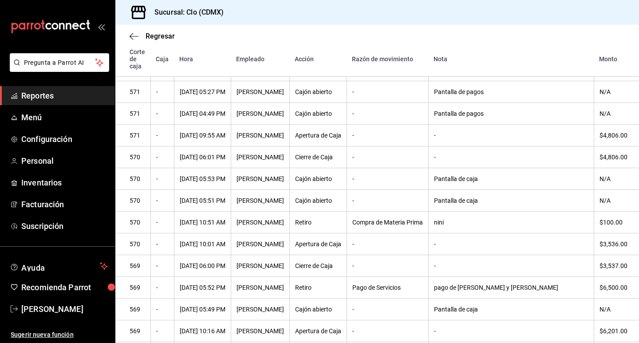
scroll to position [2454, 0]
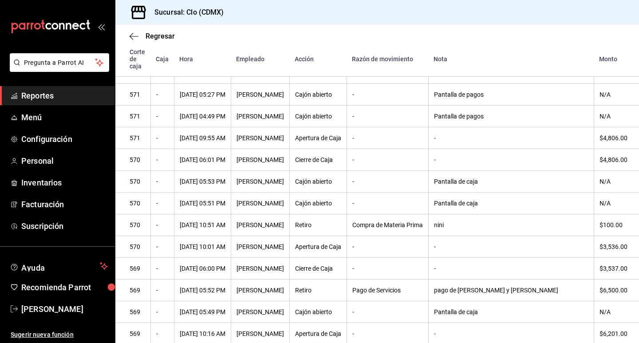
click at [418, 221] on div "Compra de Materia Prima" at bounding box center [387, 224] width 71 height 7
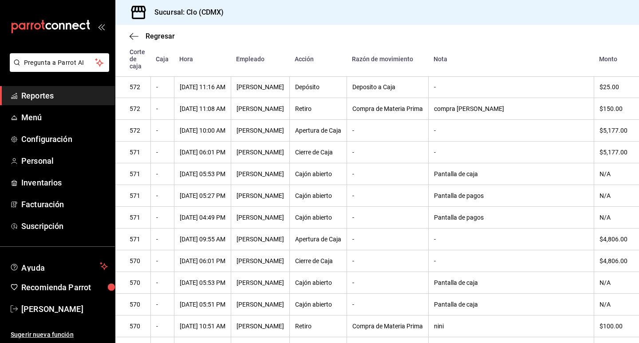
scroll to position [2343, 0]
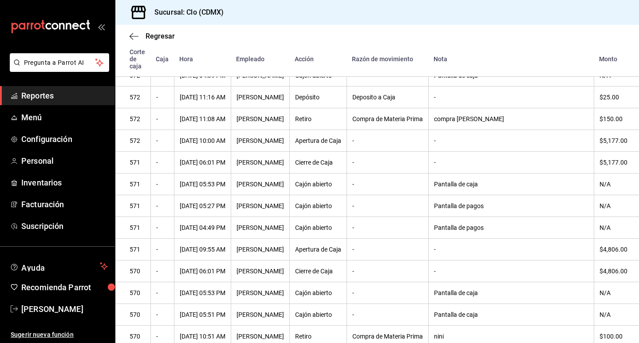
click at [423, 115] on div "Compra de Materia Prima" at bounding box center [387, 118] width 71 height 7
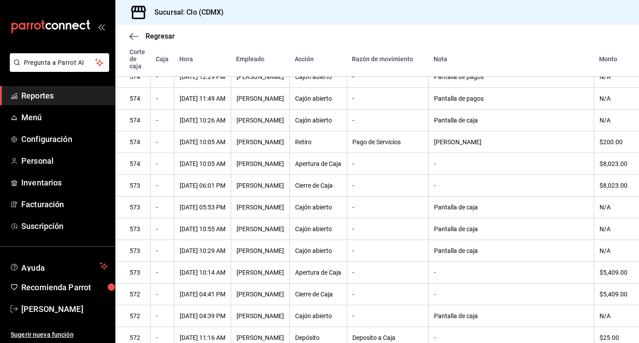
scroll to position [2084, 0]
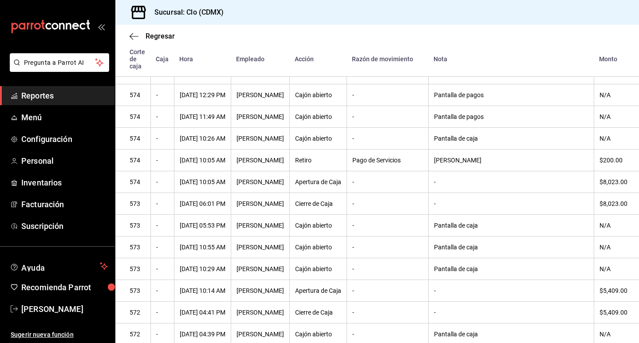
click at [208, 157] on div "15/08/2025 10:05 AM" at bounding box center [203, 160] width 46 height 7
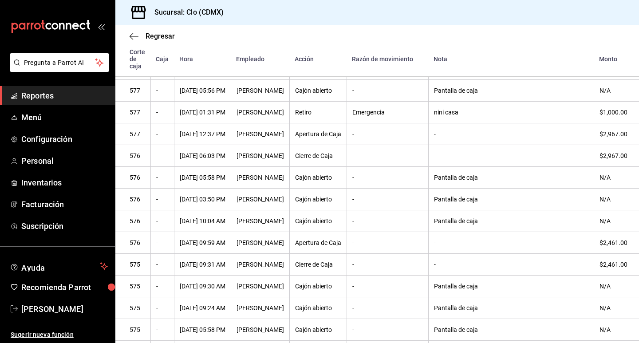
scroll to position [1554, 0]
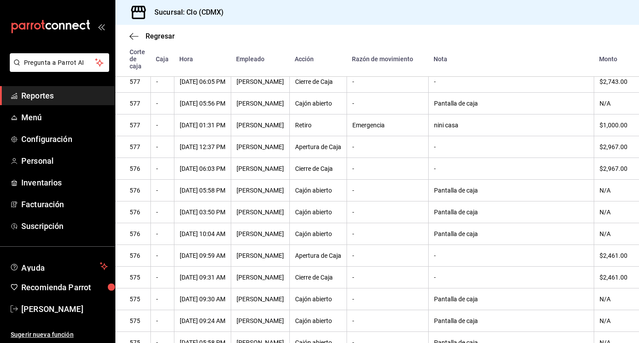
click at [428, 117] on th "Emergencia" at bounding box center [387, 125] width 82 height 22
click at [423, 121] on div "Emergencia" at bounding box center [387, 124] width 71 height 7
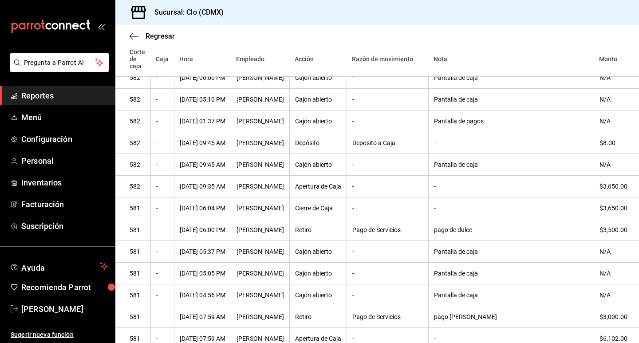
scroll to position [945, 0]
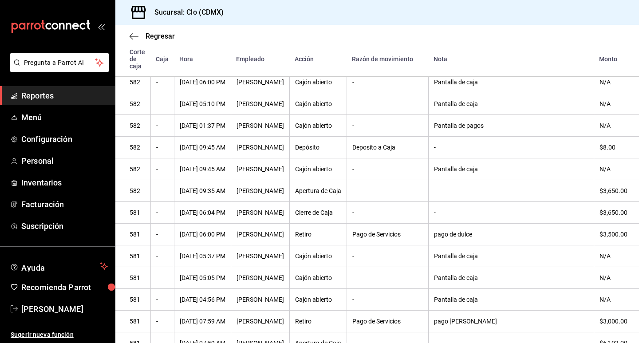
click at [423, 144] on div "Deposito a Caja" at bounding box center [387, 147] width 71 height 7
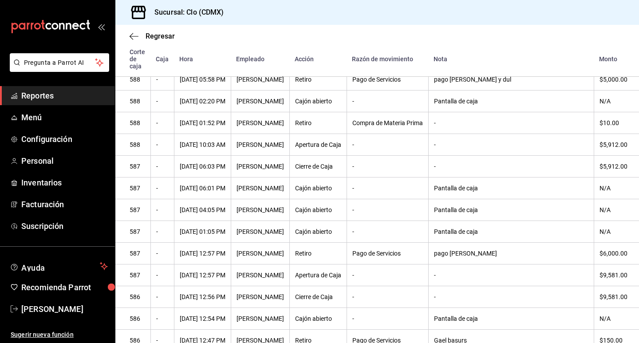
scroll to position [121, 0]
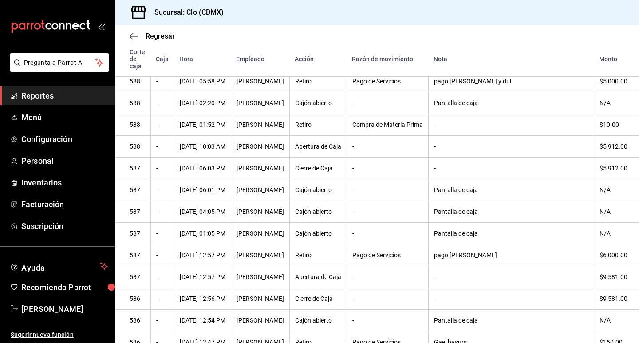
click at [423, 121] on div "Compra de Materia Prima" at bounding box center [387, 124] width 71 height 7
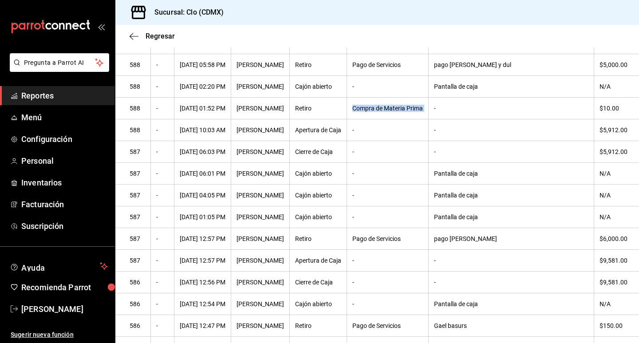
scroll to position [92, 0]
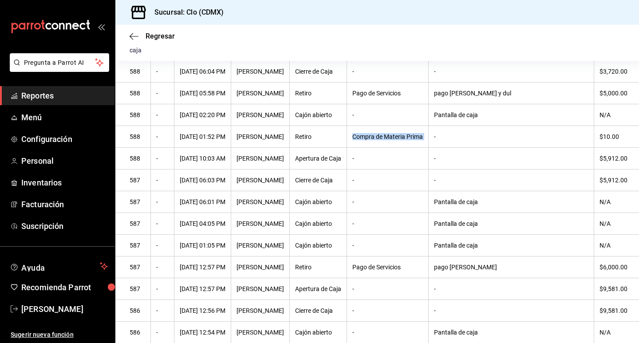
click at [428, 126] on th "Compra de Materia Prima" at bounding box center [387, 137] width 82 height 22
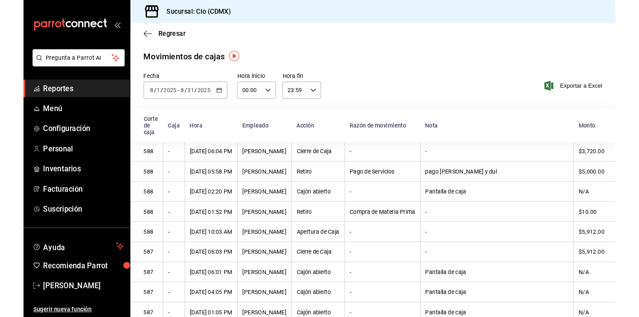
scroll to position [1, 0]
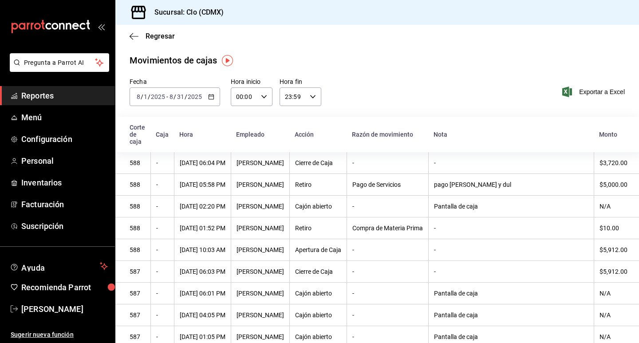
click at [63, 89] on link "Reportes" at bounding box center [57, 95] width 115 height 19
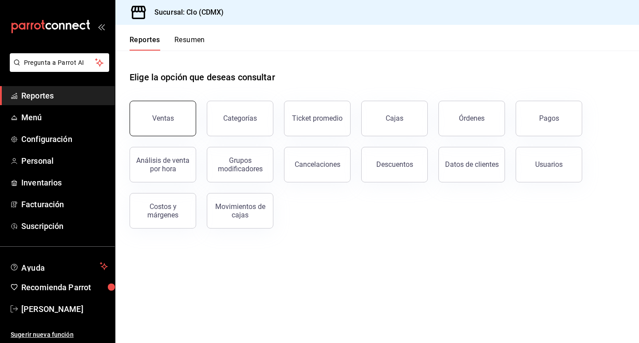
click at [167, 125] on button "Ventas" at bounding box center [162, 118] width 67 height 35
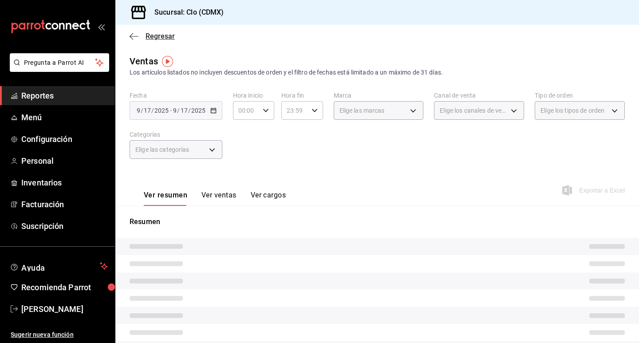
click at [136, 32] on icon "button" at bounding box center [133, 36] width 9 height 8
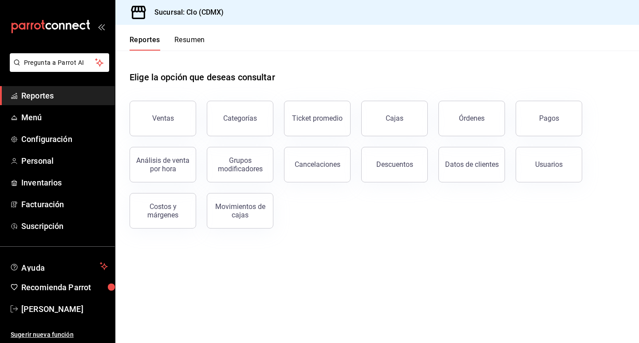
click at [195, 39] on button "Resumen" at bounding box center [189, 42] width 31 height 15
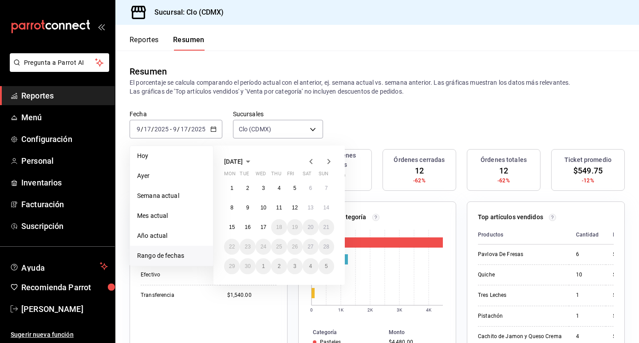
click at [310, 164] on icon "button" at bounding box center [311, 161] width 11 height 11
click at [290, 187] on button "1" at bounding box center [295, 188] width 16 height 16
click at [312, 272] on button "30" at bounding box center [310, 266] width 16 height 16
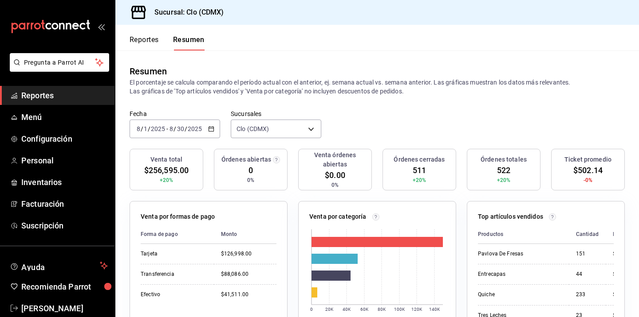
click at [60, 99] on span "Reportes" at bounding box center [64, 96] width 86 height 12
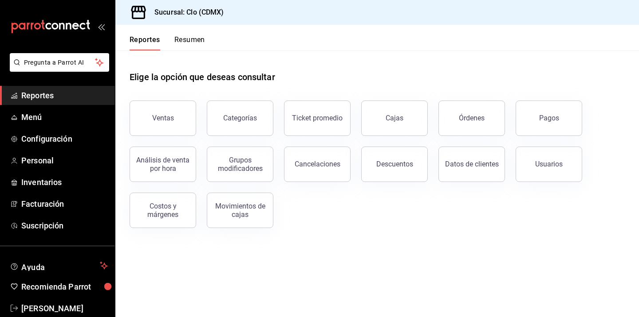
click at [179, 39] on button "Resumen" at bounding box center [189, 42] width 31 height 15
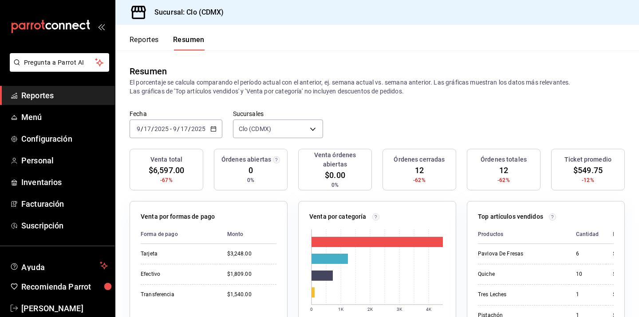
click at [212, 131] on icon "button" at bounding box center [213, 129] width 6 height 6
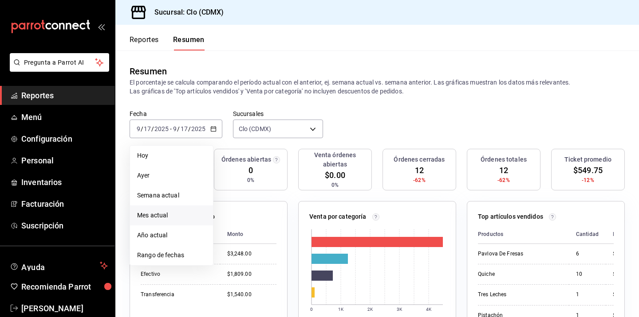
click at [169, 208] on li "Mes actual" at bounding box center [171, 216] width 83 height 20
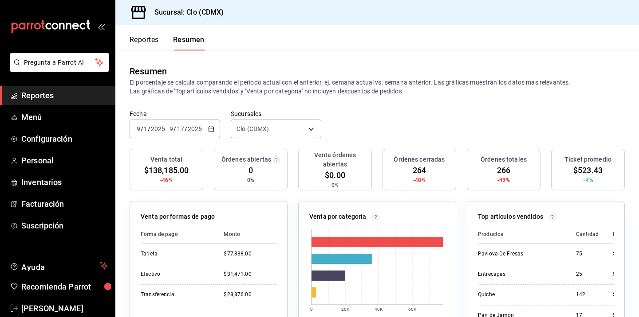
click at [149, 38] on button "Reportes" at bounding box center [143, 42] width 29 height 15
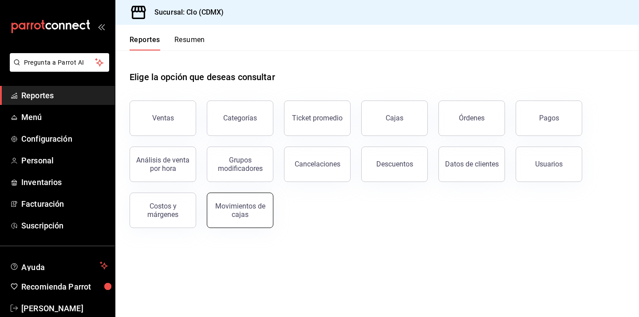
click at [230, 202] on button "Movimientos de cajas" at bounding box center [240, 210] width 67 height 35
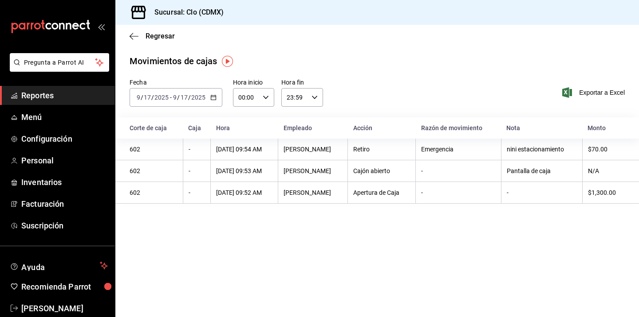
click at [212, 97] on icon "button" at bounding box center [213, 97] width 6 height 6
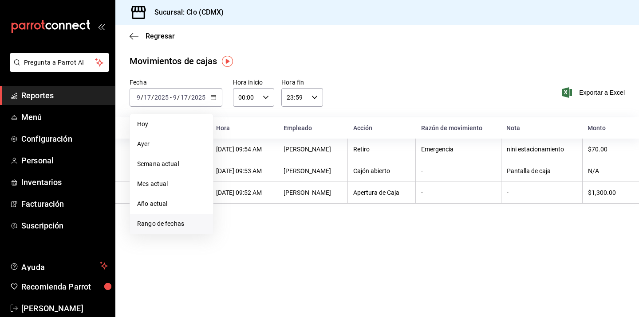
click at [163, 215] on li "Rango de fechas" at bounding box center [171, 224] width 83 height 20
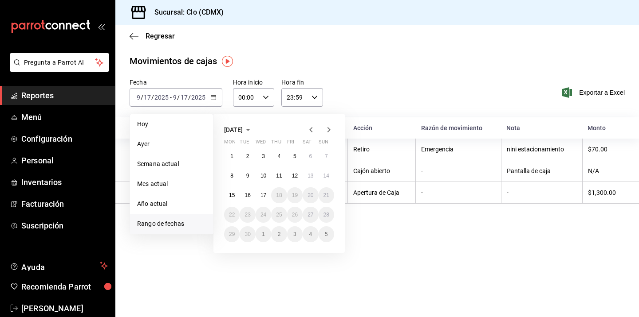
click at [311, 131] on icon "button" at bounding box center [310, 129] width 3 height 5
click at [334, 126] on div "August 2025 Mon Tue Wed Thu Fri Sat Sun 28 29 30 31 1 2 3 4 5 6 7 8 9 10 11 12 …" at bounding box center [278, 183] width 131 height 139
click at [165, 182] on span "Mes actual" at bounding box center [171, 184] width 69 height 9
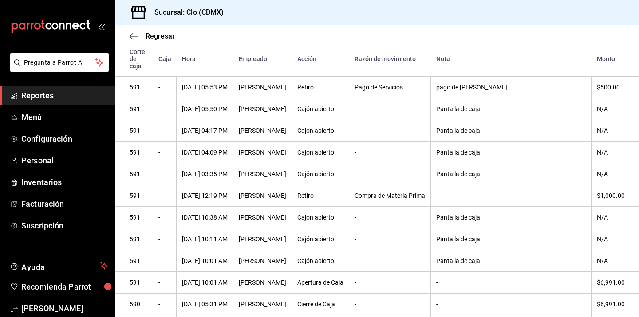
scroll to position [2047, 0]
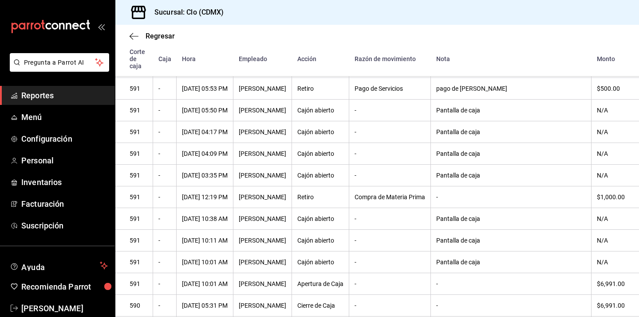
click at [382, 208] on th "-" at bounding box center [390, 219] width 82 height 22
click at [382, 206] on th "Compra de Materia Prima" at bounding box center [390, 198] width 82 height 22
click at [383, 203] on th "Compra de Materia Prima" at bounding box center [390, 198] width 82 height 22
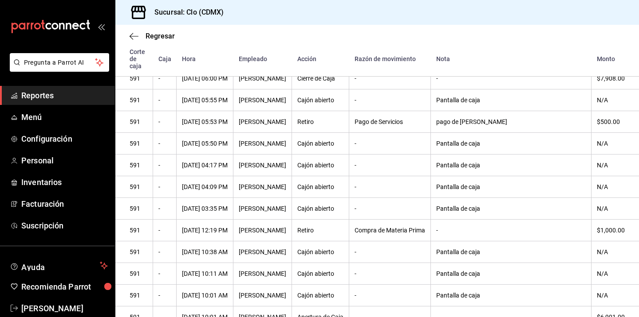
scroll to position [2014, 1]
click at [392, 120] on div "Pago de Servicios" at bounding box center [389, 121] width 71 height 7
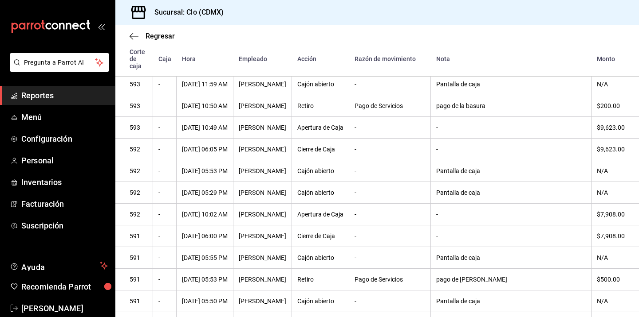
scroll to position [1850, 2]
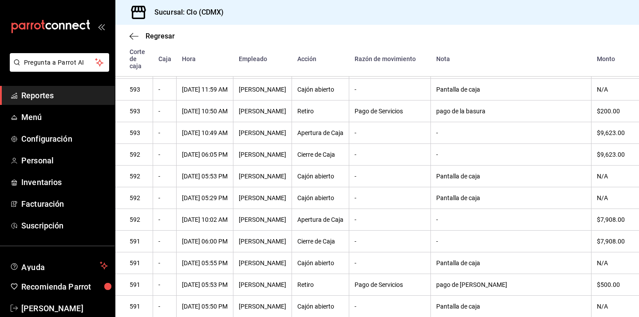
click at [388, 117] on th "Pago de Servicios" at bounding box center [390, 112] width 82 height 22
click at [381, 110] on div "Pago de Servicios" at bounding box center [389, 111] width 71 height 7
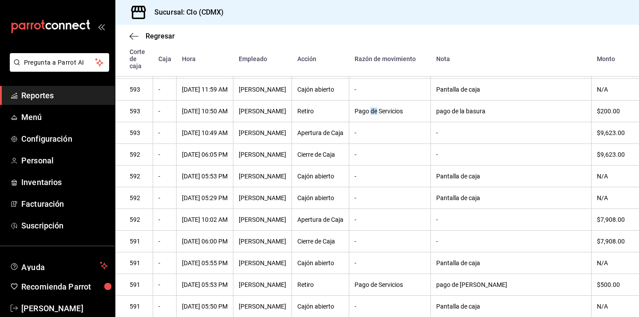
click at [381, 110] on div "Pago de Servicios" at bounding box center [389, 111] width 71 height 7
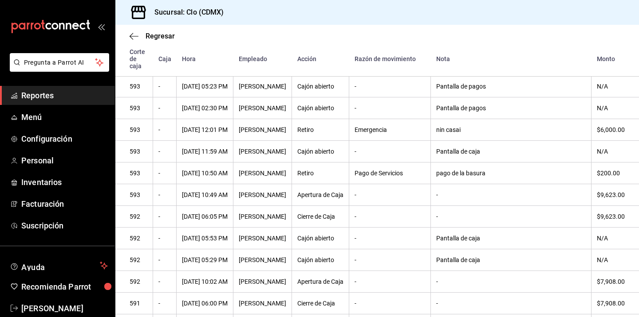
scroll to position [1784, 2]
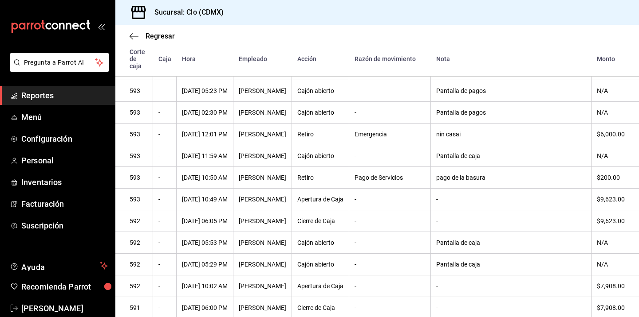
click at [343, 138] on th "Retiro" at bounding box center [320, 135] width 57 height 22
click at [231, 141] on th "05/09/2025 12:01 PM" at bounding box center [204, 135] width 57 height 22
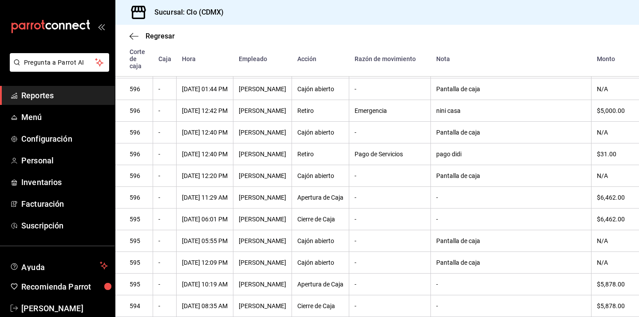
scroll to position [1220, 3]
click at [385, 159] on th "Pago de Servicios" at bounding box center [390, 155] width 82 height 22
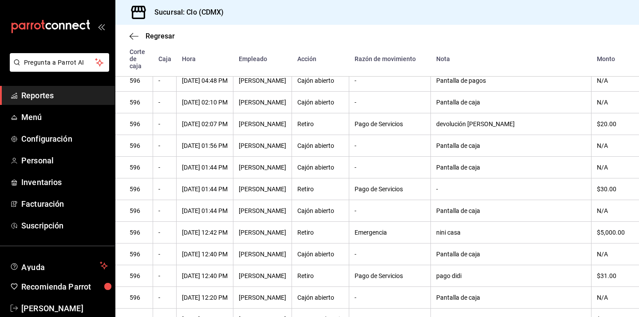
scroll to position [1097, 3]
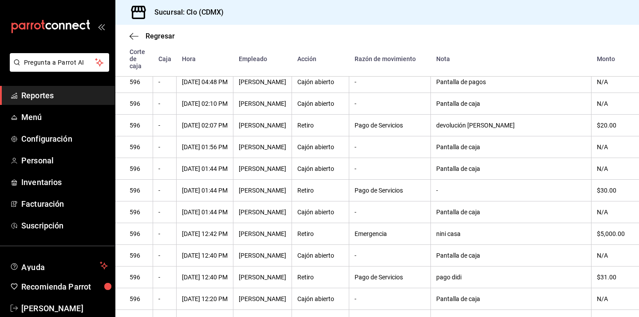
click at [333, 240] on th "Retiro" at bounding box center [320, 234] width 57 height 22
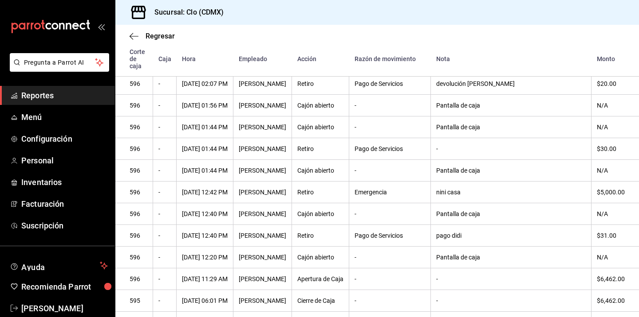
scroll to position [1138, 0]
click at [371, 146] on div "Pago de Servicios" at bounding box center [389, 149] width 71 height 7
click at [260, 144] on th "[PERSON_NAME]" at bounding box center [262, 150] width 59 height 22
click at [286, 149] on div "[PERSON_NAME]" at bounding box center [262, 149] width 47 height 7
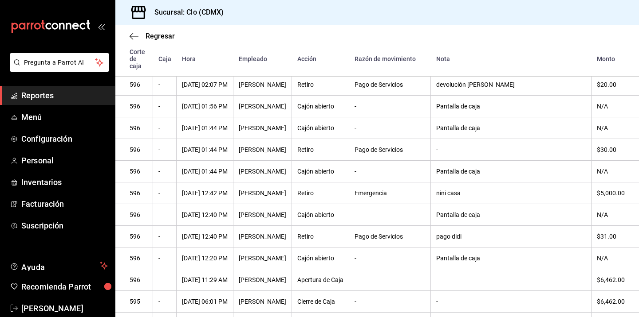
click at [286, 149] on div "[PERSON_NAME]" at bounding box center [262, 149] width 47 height 7
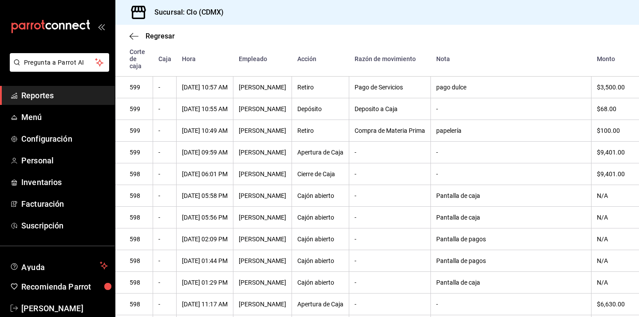
scroll to position [639, 3]
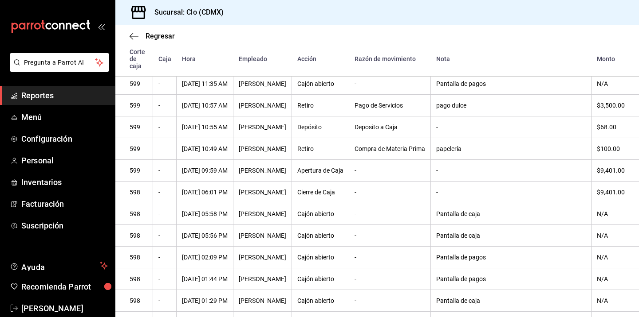
click at [213, 147] on div "12/09/2025 10:49 AM" at bounding box center [205, 148] width 46 height 7
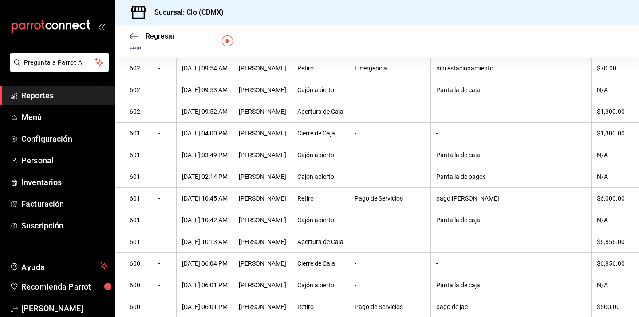
scroll to position [20, 0]
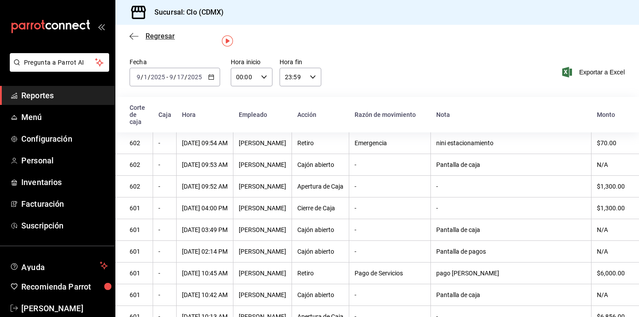
click at [138, 35] on icon "button" at bounding box center [133, 36] width 9 height 8
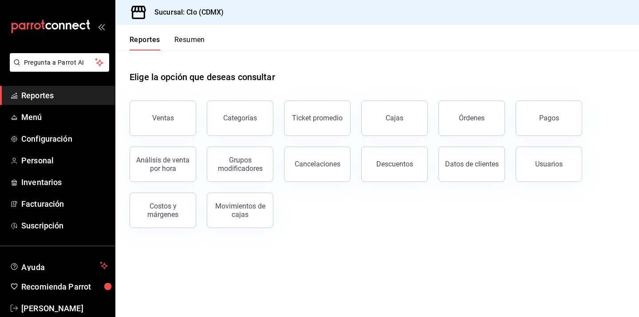
click at [194, 43] on button "Resumen" at bounding box center [189, 42] width 31 height 15
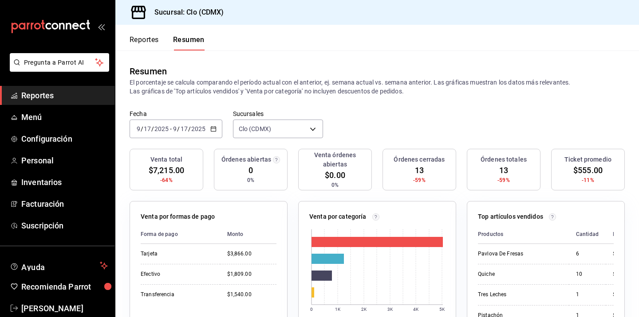
click at [212, 130] on icon "button" at bounding box center [213, 129] width 6 height 6
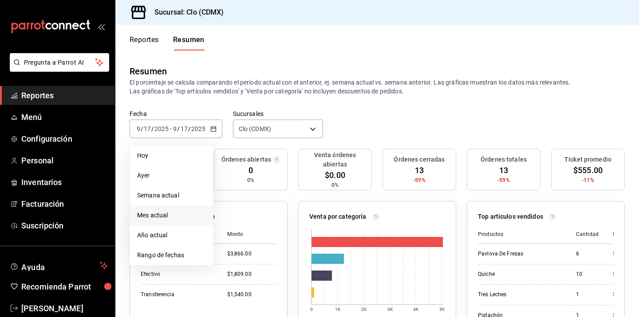
click at [176, 217] on span "Mes actual" at bounding box center [171, 215] width 69 height 9
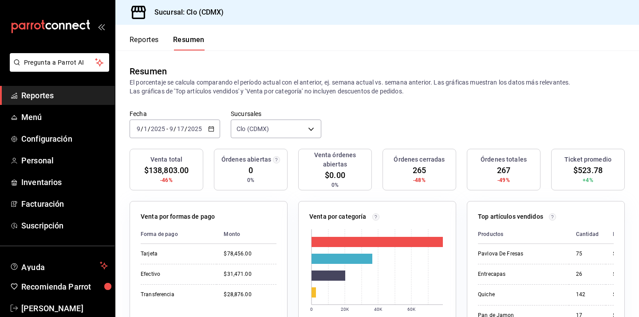
click at [173, 130] on span "/" at bounding box center [174, 128] width 3 height 7
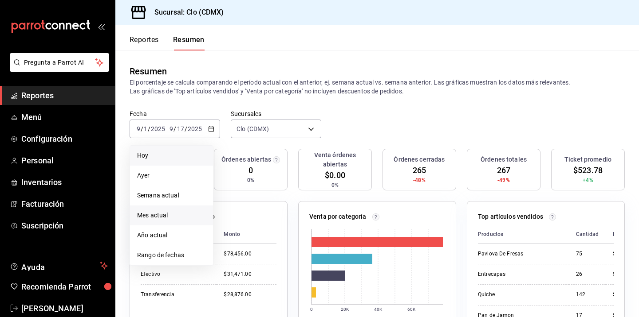
click at [177, 149] on li "Hoy" at bounding box center [171, 156] width 83 height 20
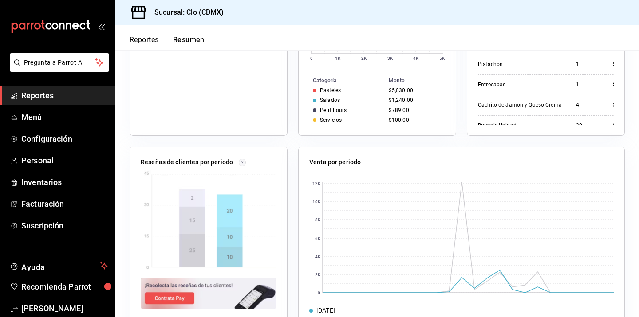
scroll to position [253, 0]
